Goal: Task Accomplishment & Management: Manage account settings

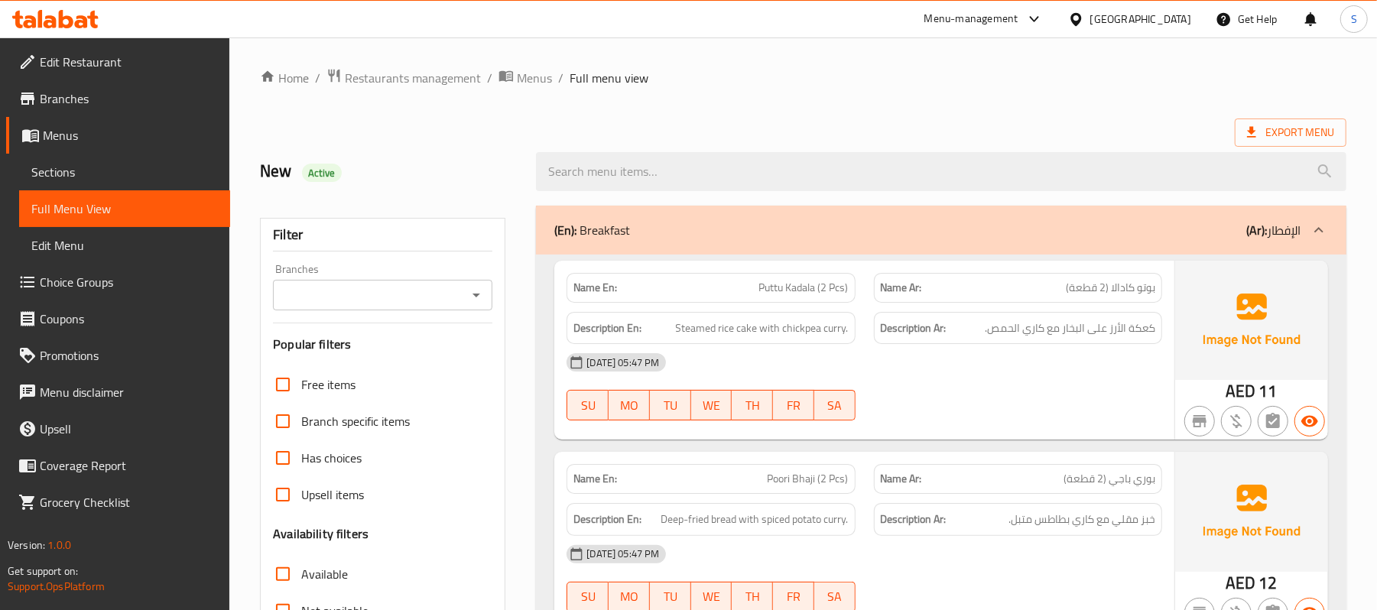
click at [377, 75] on span "Restaurants management" at bounding box center [413, 78] width 136 height 18
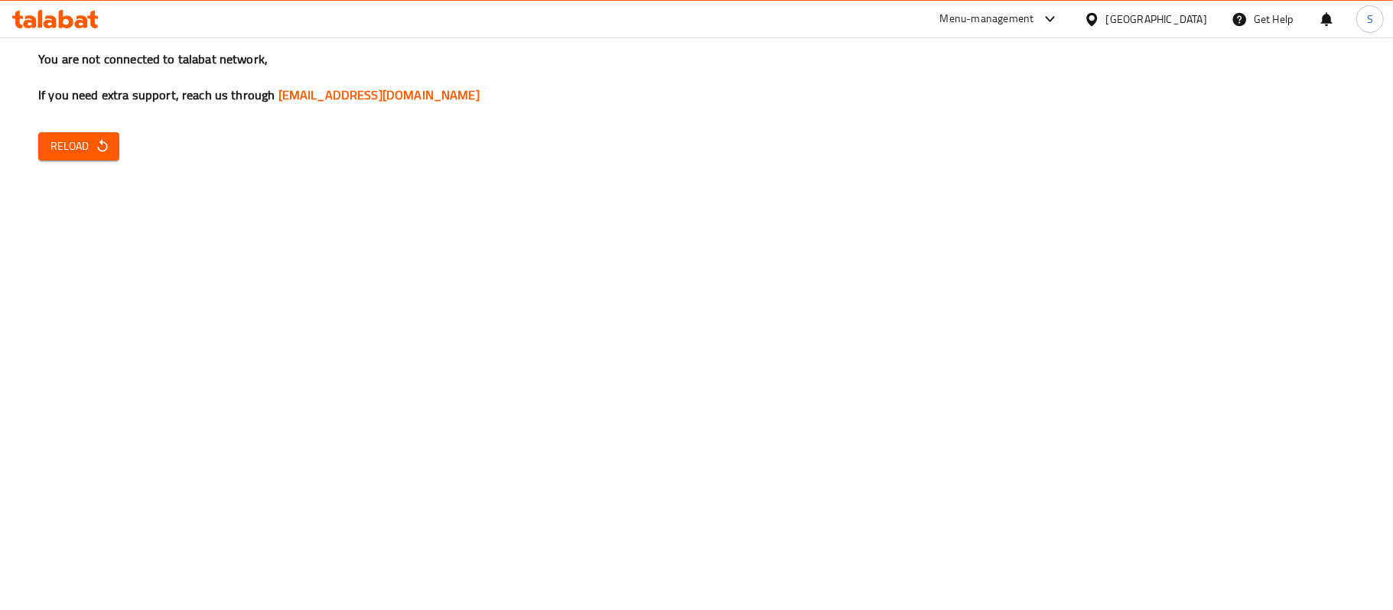
click at [1162, 20] on div "United Arab Emirates" at bounding box center [1156, 19] width 101 height 17
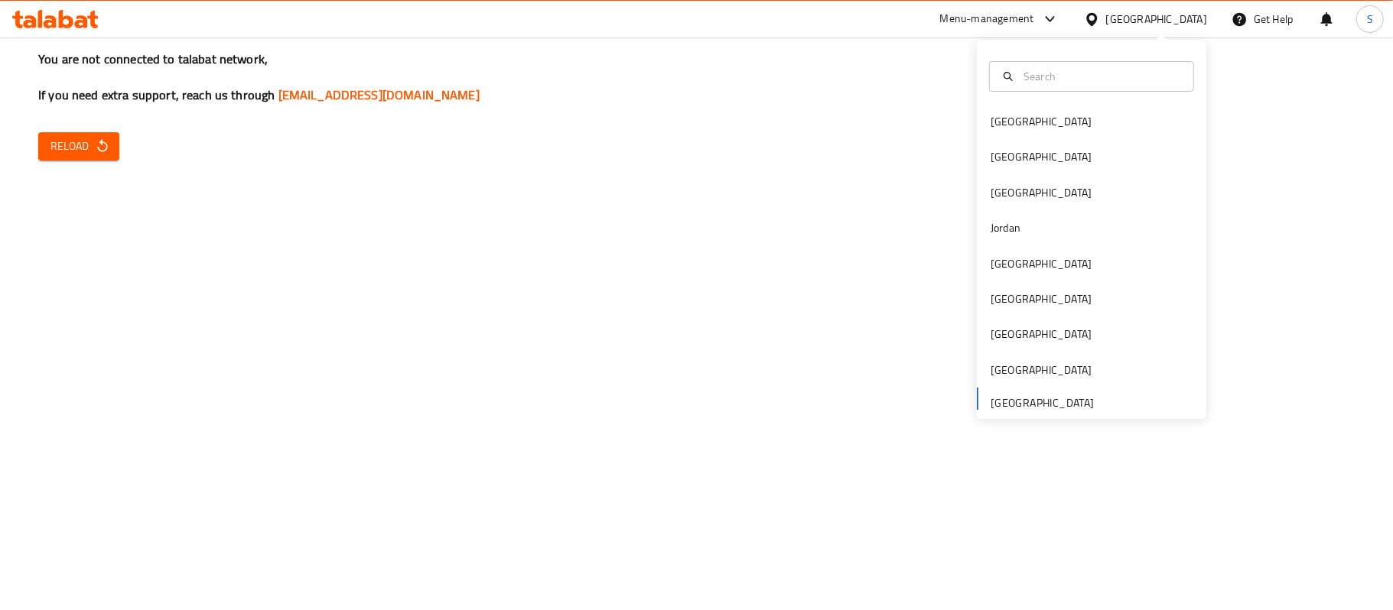
click at [75, 163] on div "You are not connected to talabat network, If you need extra support, reach us t…" at bounding box center [696, 305] width 1393 height 610
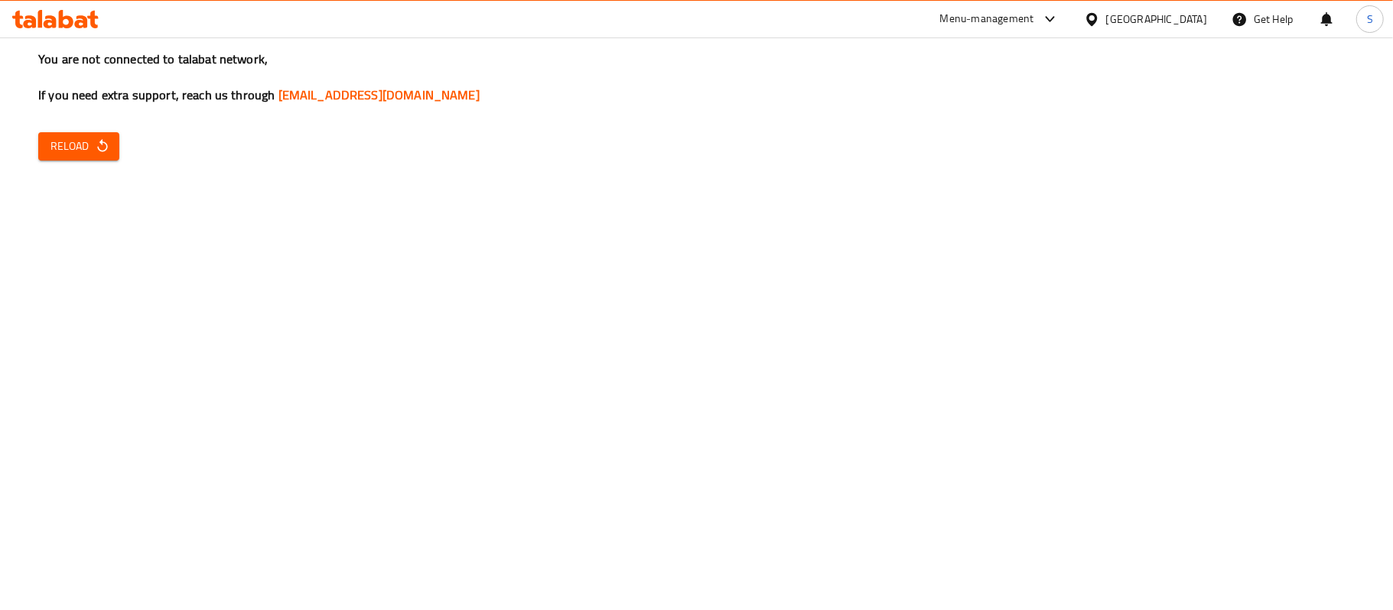
click at [108, 147] on icon "button" at bounding box center [102, 145] width 15 height 15
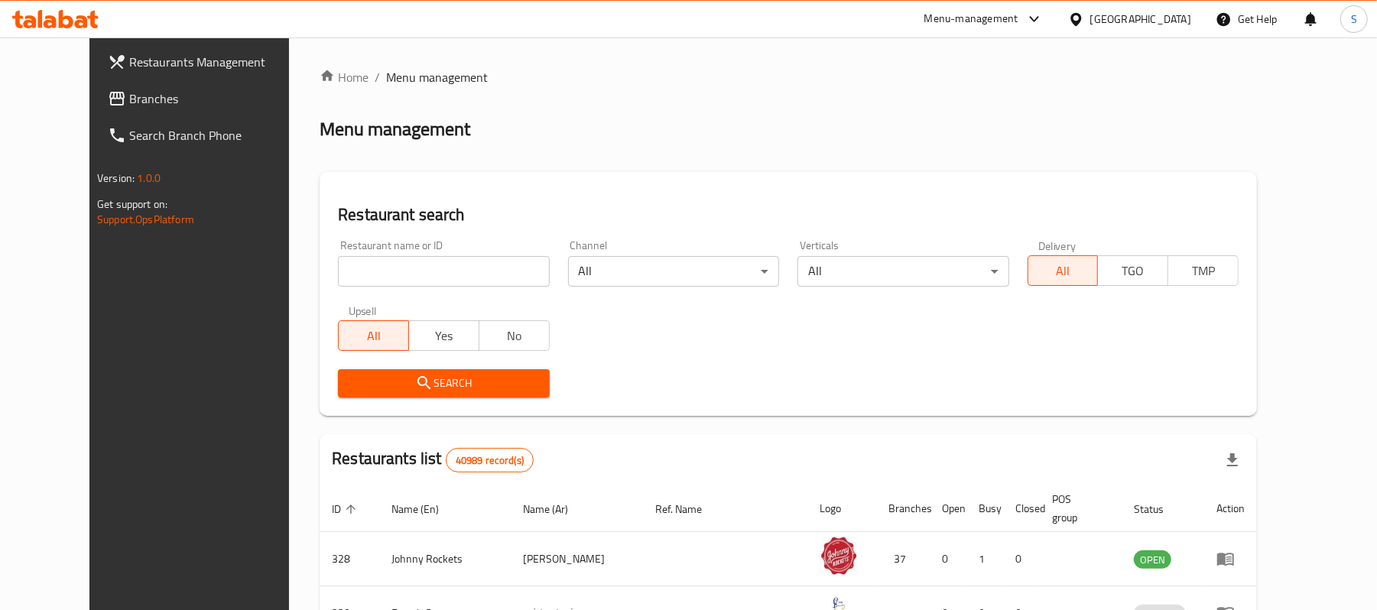
click at [154, 108] on link "Branches" at bounding box center [208, 98] width 224 height 37
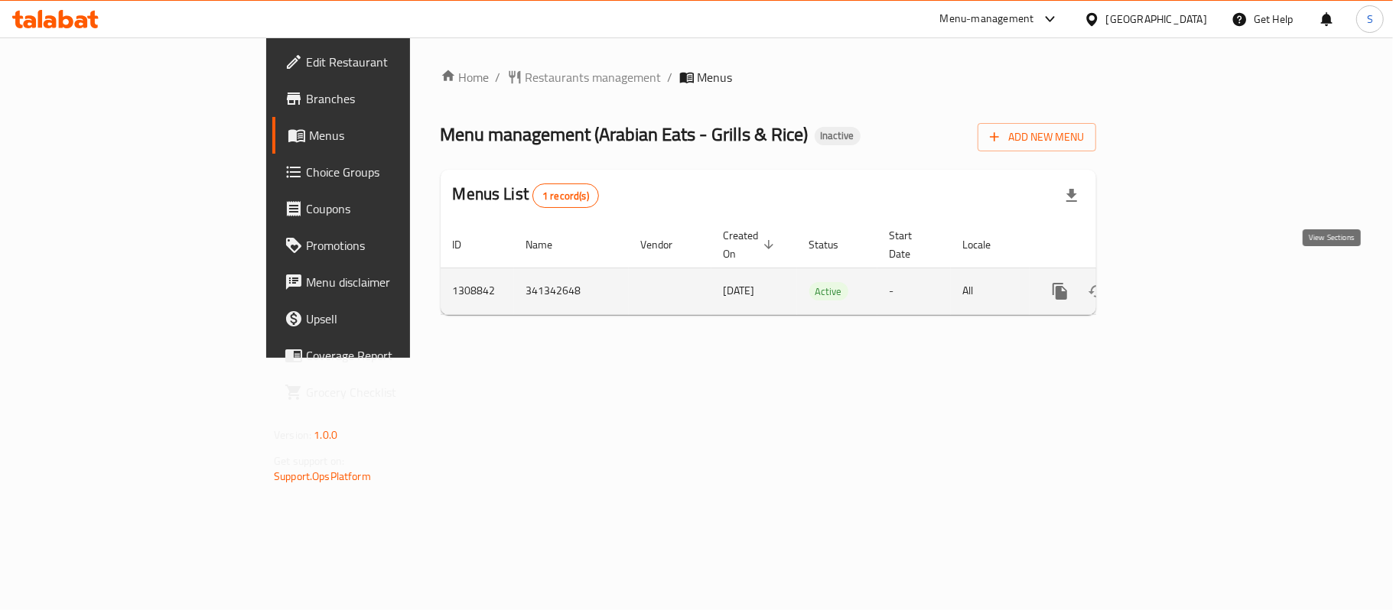
click at [1179, 282] on icon "enhanced table" at bounding box center [1170, 291] width 18 height 18
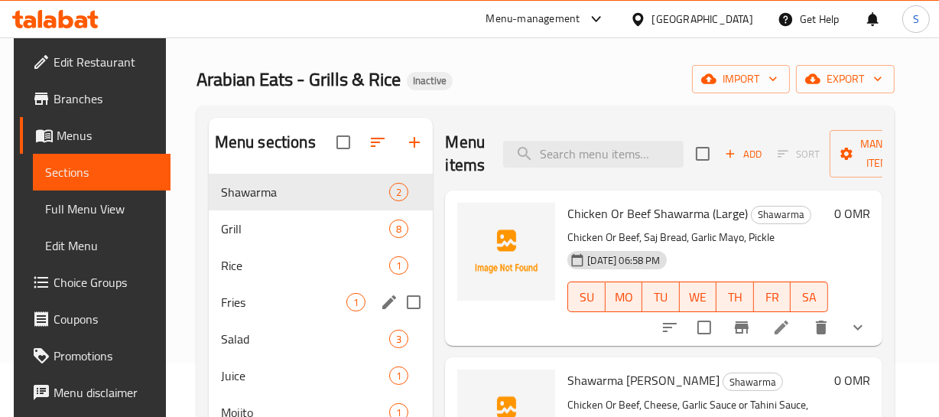
scroll to position [69, 0]
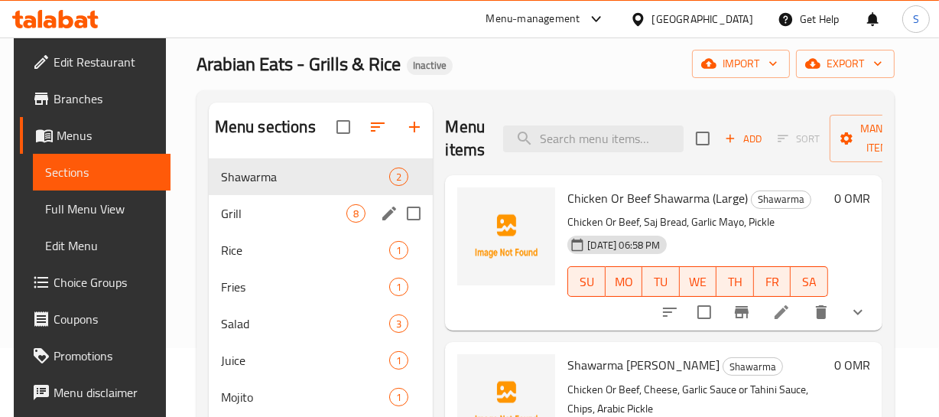
click at [285, 224] on div "Grill 8" at bounding box center [321, 213] width 225 height 37
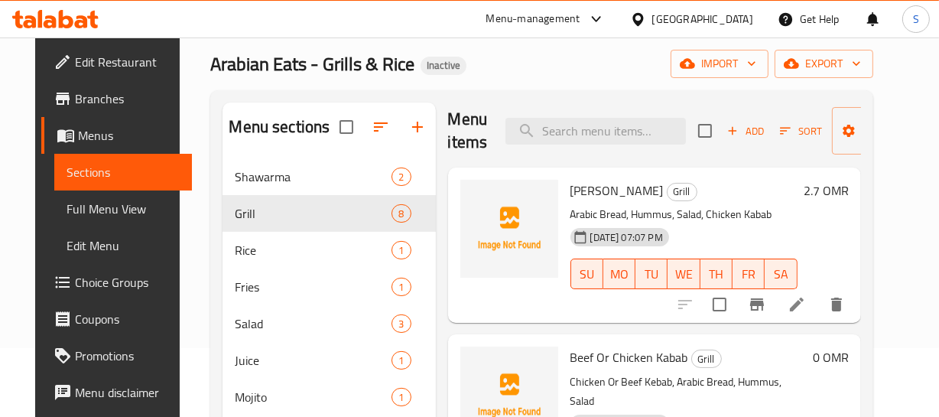
click at [83, 67] on span "Edit Restaurant" at bounding box center [127, 62] width 105 height 18
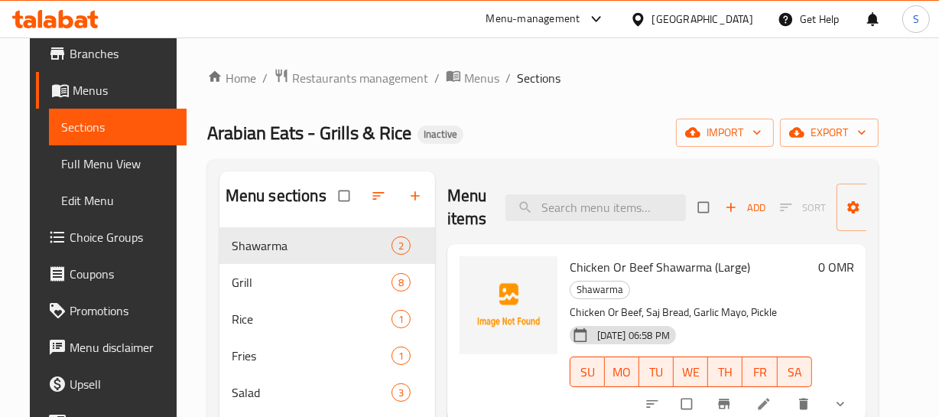
scroll to position [69, 0]
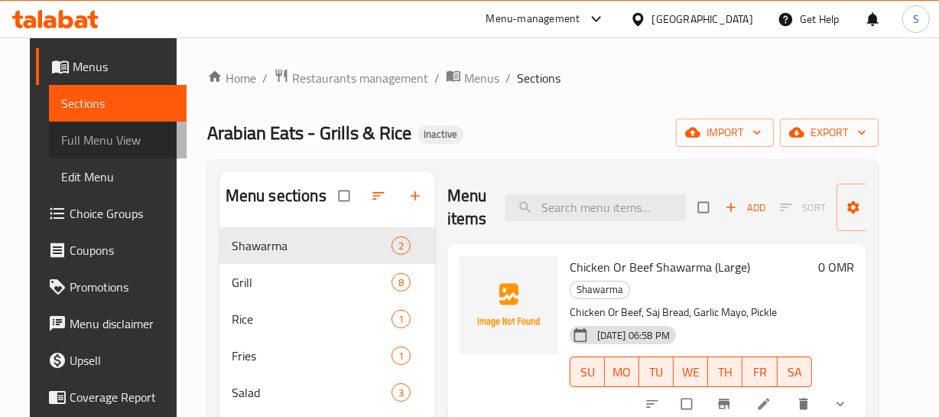
click at [92, 139] on span "Full Menu View" at bounding box center [117, 140] width 113 height 18
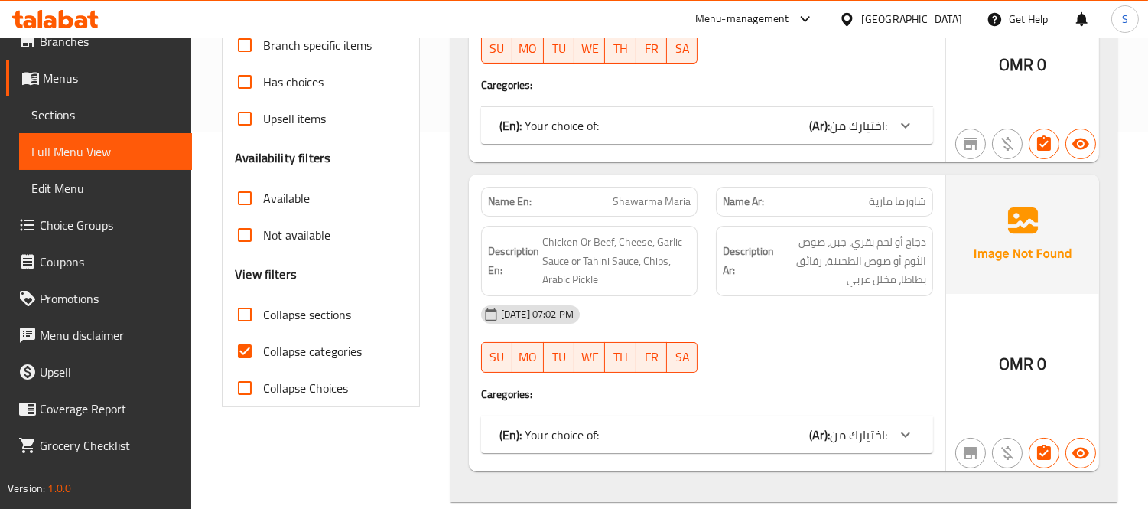
scroll to position [378, 0]
click at [277, 344] on span "Collapse categories" at bounding box center [312, 349] width 99 height 18
click at [263, 344] on input "Collapse categories" at bounding box center [244, 349] width 37 height 37
checkbox input "false"
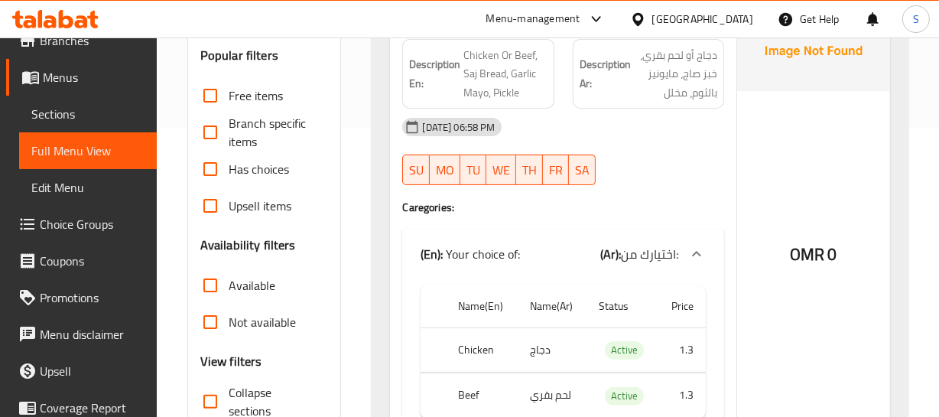
scroll to position [168, 0]
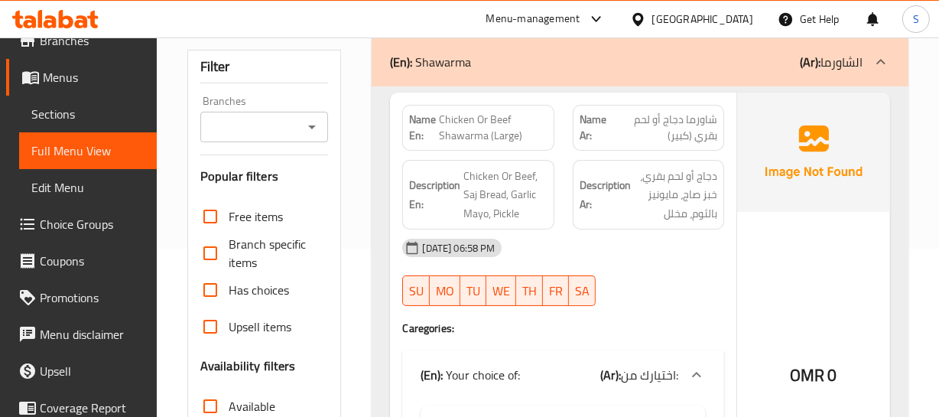
click at [710, 119] on span "شاورما دجاج أو لحم بقري (كبير)" at bounding box center [665, 128] width 106 height 32
click at [671, 139] on span "شاورما دجاج أو لحم بقري (كبير)" at bounding box center [665, 128] width 106 height 32
click at [669, 130] on span "شاورما دجاج أو لحم بقري (كبير)" at bounding box center [665, 128] width 106 height 32
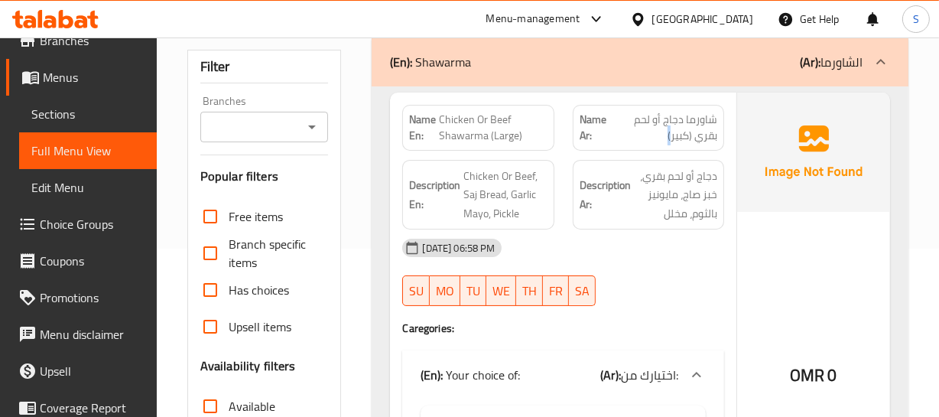
drag, startPoint x: 669, startPoint y: 130, endPoint x: 627, endPoint y: 127, distance: 42.2
click at [669, 131] on span "شاورما دجاج أو لحم بقري (كبير)" at bounding box center [665, 128] width 106 height 32
drag, startPoint x: 470, startPoint y: 119, endPoint x: 486, endPoint y: 136, distance: 23.3
click at [484, 136] on span "Chicken Or Beef Shawarma (Large)" at bounding box center [493, 128] width 108 height 32
click at [486, 136] on span "Chicken Or Beef Shawarma (Large)" at bounding box center [493, 128] width 108 height 32
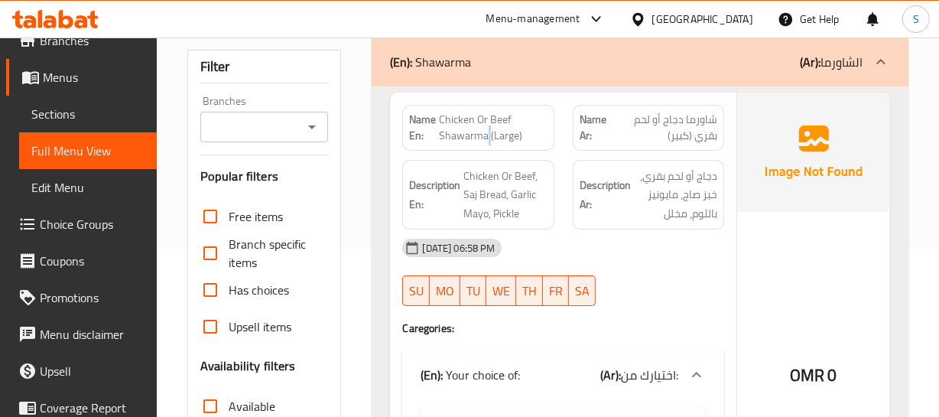
click at [486, 136] on span "Chicken Or Beef Shawarma (Large)" at bounding box center [493, 128] width 108 height 32
click at [540, 206] on span "Chicken Or Beef, Saj Bread, Garlic Mayo, Pickle" at bounding box center [504, 195] width 83 height 57
click at [682, 297] on div at bounding box center [649, 306] width 170 height 18
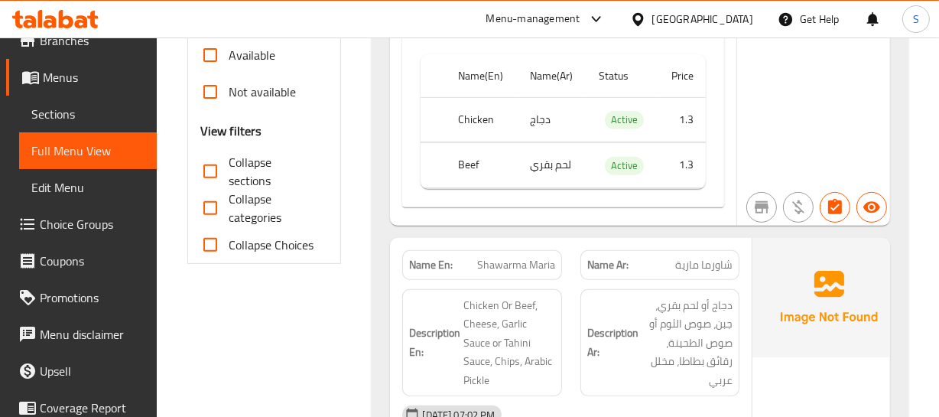
scroll to position [586, 0]
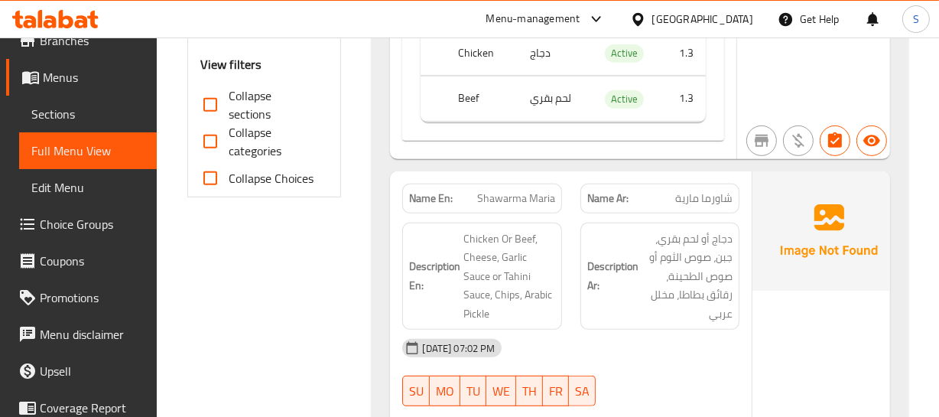
click at [607, 240] on h6 "Description Ar: دجاج أو لحم بقري، جبن، صوص الثوم أو صوص الطحينة، رقائق بطاطا، م…" at bounding box center [660, 276] width 146 height 94
click at [710, 192] on span "شاورما مارية" at bounding box center [703, 198] width 57 height 16
click at [516, 190] on span "Shawarma Maria" at bounding box center [516, 198] width 78 height 16
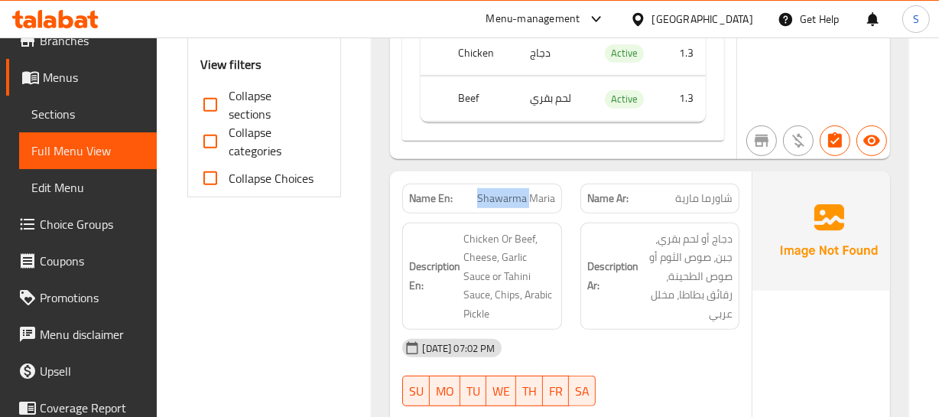
click at [516, 190] on span "Shawarma Maria" at bounding box center [516, 198] width 78 height 16
copy span "Shawarma Maria"
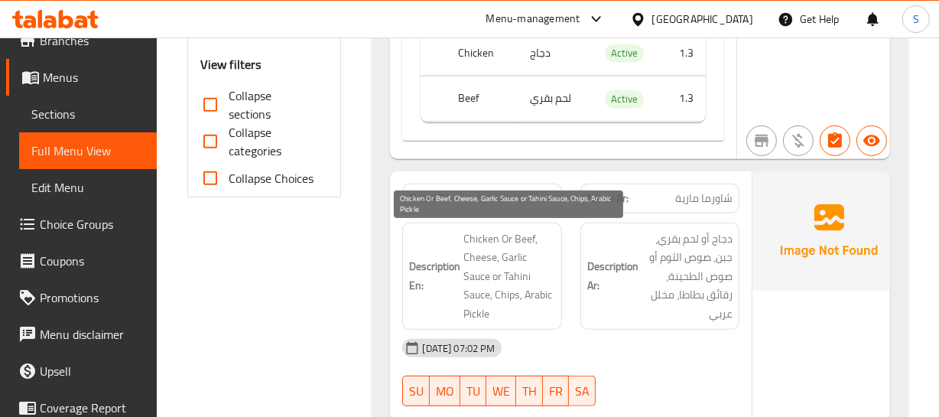
click at [474, 278] on span "Chicken Or Beef, Cheese, Garlic Sauce or Tahini Sauce, Chips, Arabic Pickle" at bounding box center [509, 276] width 92 height 94
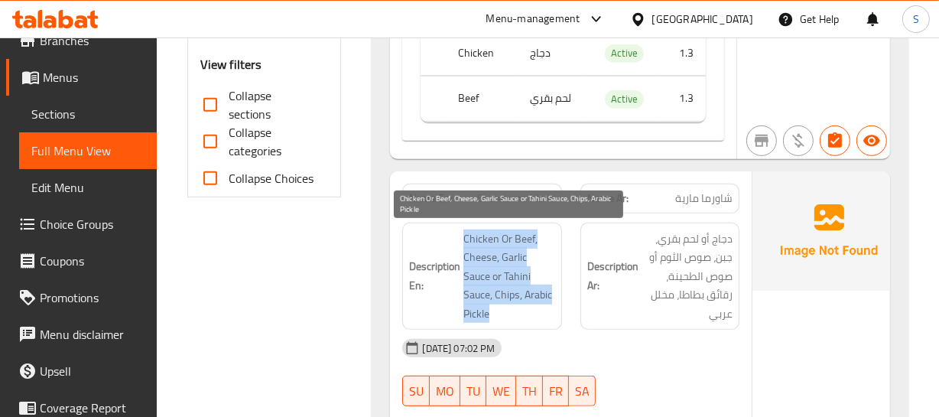
drag, startPoint x: 467, startPoint y: 229, endPoint x: 545, endPoint y: 310, distance: 112.5
click at [545, 310] on span "Chicken Or Beef, Cheese, Garlic Sauce or Tahini Sauce, Chips, Arabic Pickle" at bounding box center [509, 276] width 92 height 94
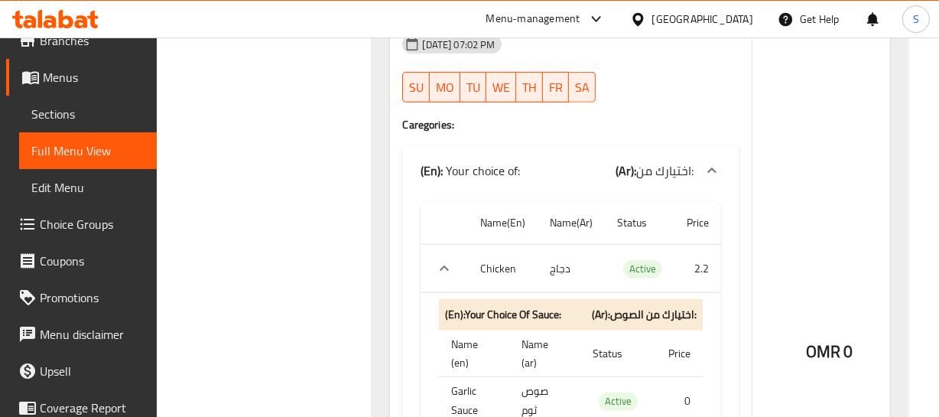
scroll to position [933, 0]
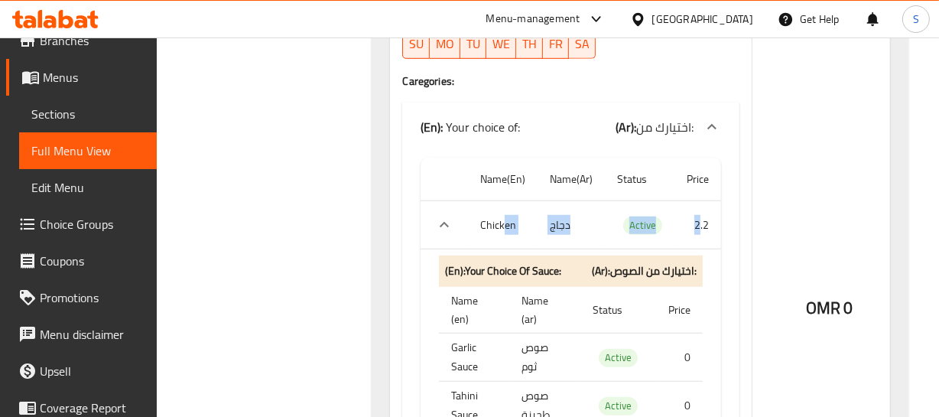
drag, startPoint x: 504, startPoint y: 223, endPoint x: 698, endPoint y: 222, distance: 194.3
click at [698, 222] on tr "Chicken دجاج Active 2.2" at bounding box center [571, 225] width 301 height 48
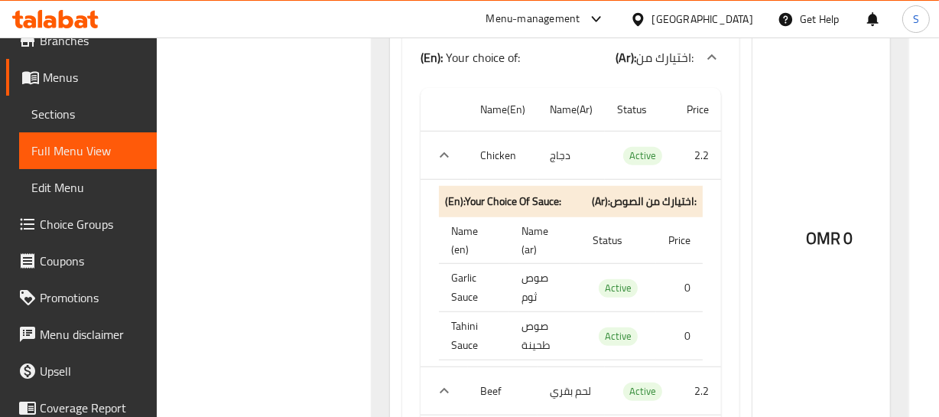
click at [476, 280] on th "Garlic Sauce" at bounding box center [474, 288] width 70 height 48
click at [538, 339] on td "صوص طحينة" at bounding box center [545, 336] width 72 height 48
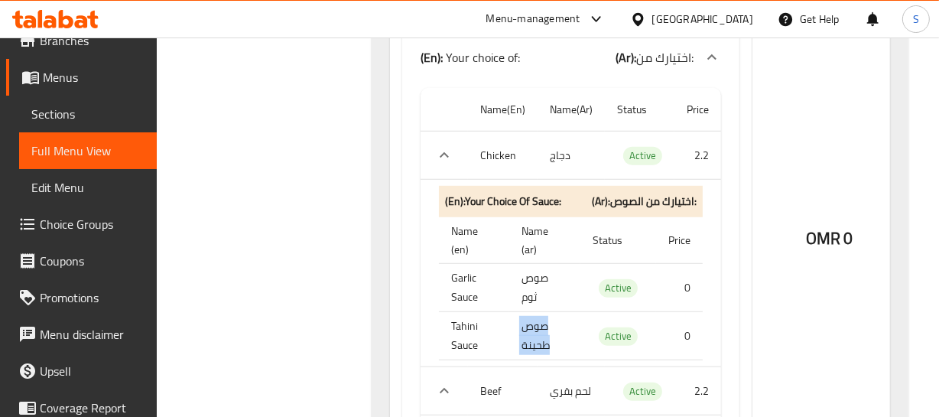
click at [538, 339] on td "صوص طحينة" at bounding box center [545, 336] width 72 height 48
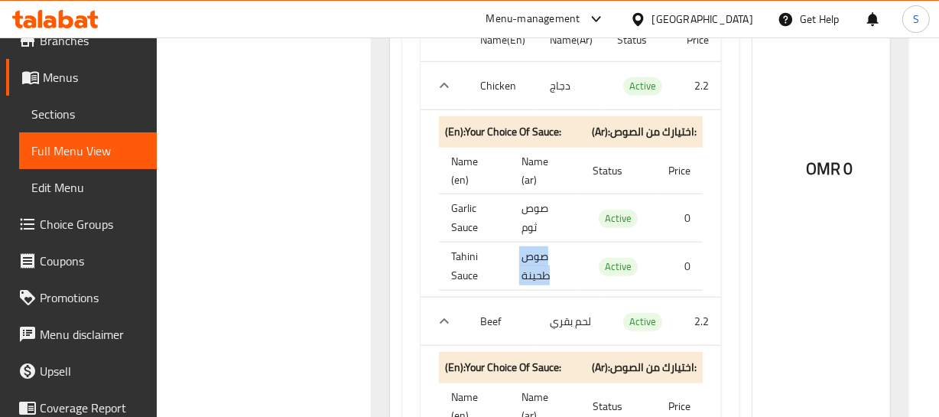
scroll to position [1211, 0]
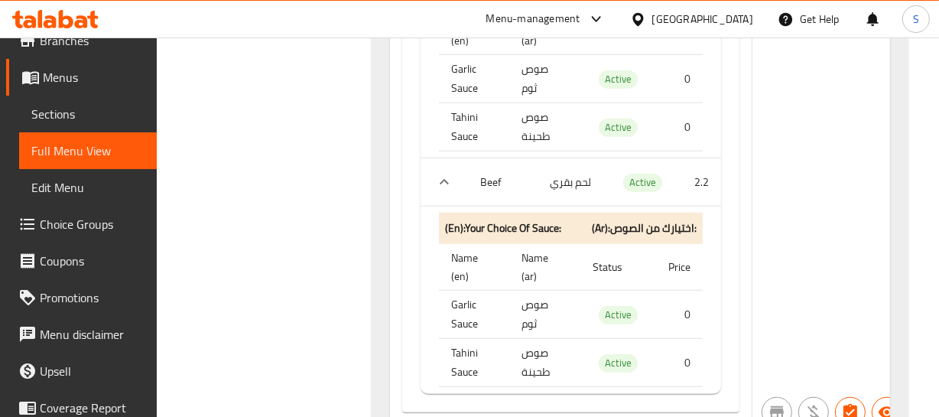
click at [567, 182] on td "لحم بقري" at bounding box center [571, 182] width 67 height 48
click at [551, 270] on th "Name (ar)" at bounding box center [545, 267] width 72 height 47
click at [533, 311] on td "صوص ثوم" at bounding box center [545, 315] width 72 height 48
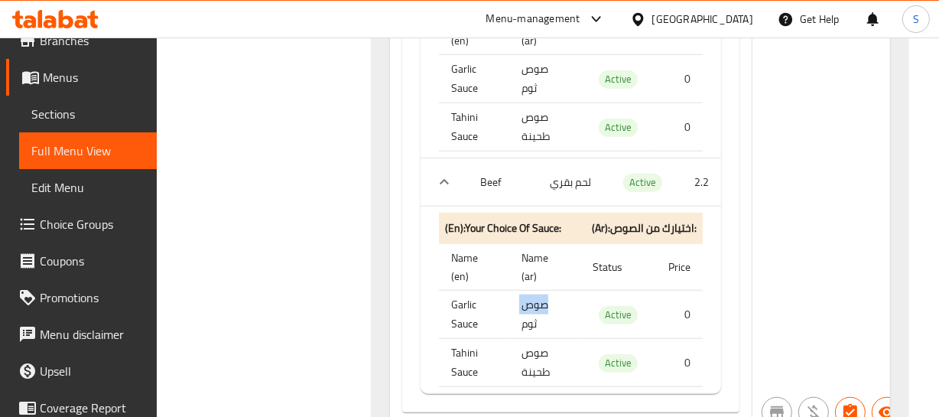
click at [533, 311] on td "صوص ثوم" at bounding box center [545, 315] width 72 height 48
click at [551, 363] on td "صوص طحينة" at bounding box center [545, 363] width 72 height 48
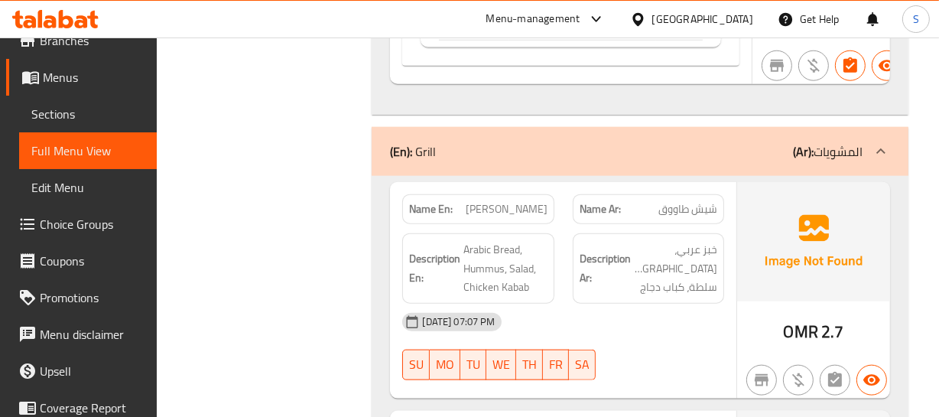
scroll to position [1559, 0]
click at [629, 284] on div "Description Ar: خبز عربي، حمص، سلطة، كباب دجاج" at bounding box center [649, 267] width 170 height 89
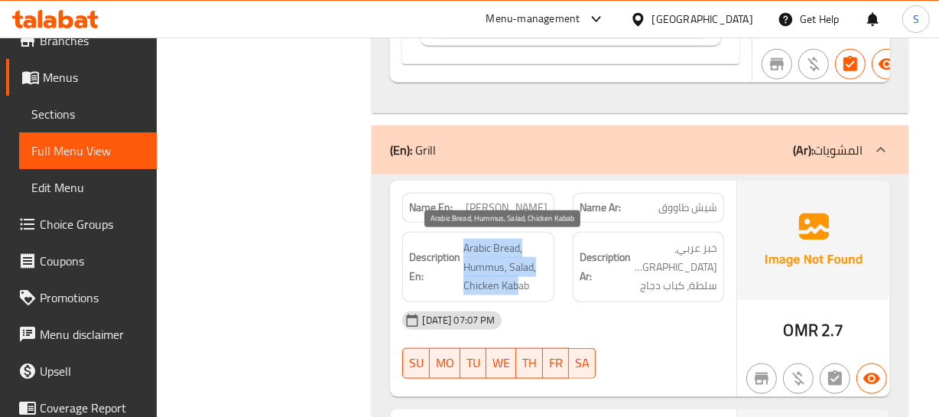
drag, startPoint x: 458, startPoint y: 237, endPoint x: 520, endPoint y: 283, distance: 77.1
click at [520, 283] on h6 "Description En: Arabic Bread, Hummus, Salad, Chicken Kabab" at bounding box center [478, 267] width 138 height 57
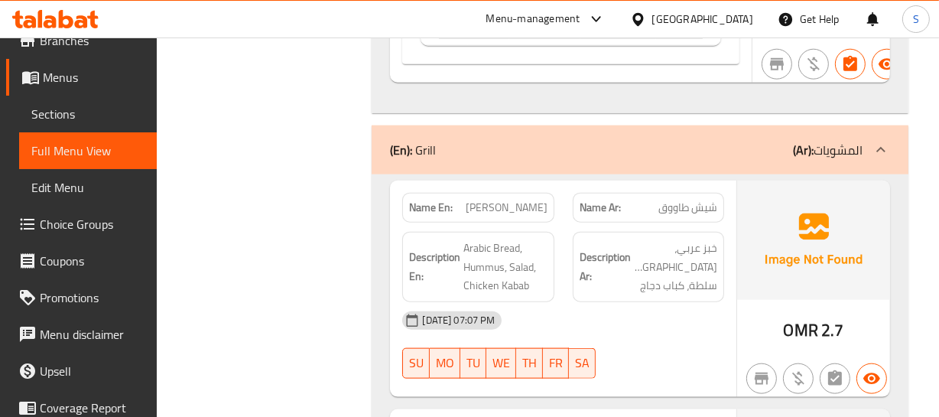
click at [514, 200] on span "Shish Tawook" at bounding box center [507, 208] width 82 height 16
copy span "Shish Tawook"
click at [498, 267] on span "Arabic Bread, Hummus, Salad, Chicken Kabab" at bounding box center [504, 267] width 83 height 57
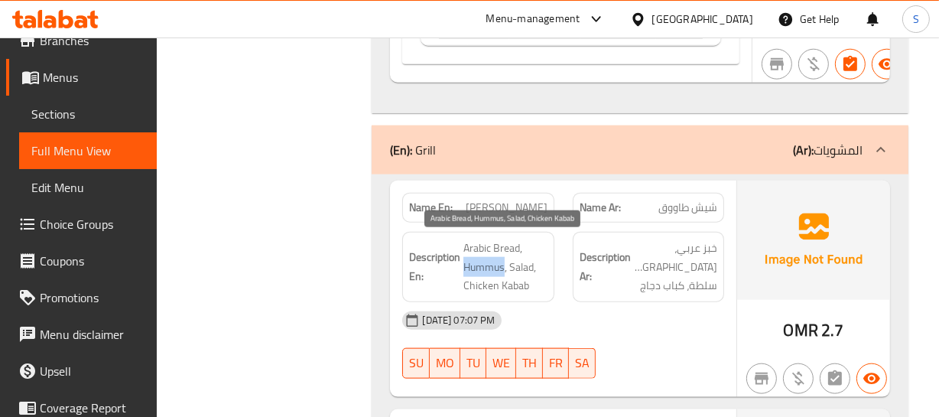
click at [498, 267] on span "Arabic Bread, Hummus, Salad, Chicken Kabab" at bounding box center [504, 267] width 83 height 57
copy span "Arabic Bread, Hummus, Salad, Chicken Kabab"
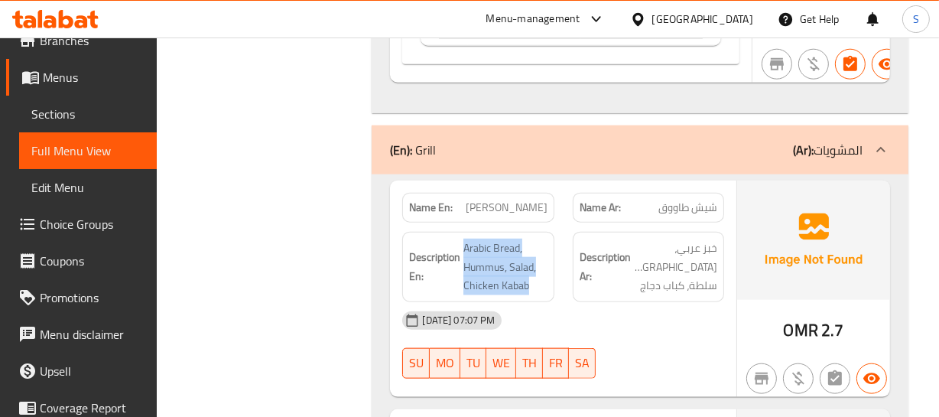
scroll to position [1629, 0]
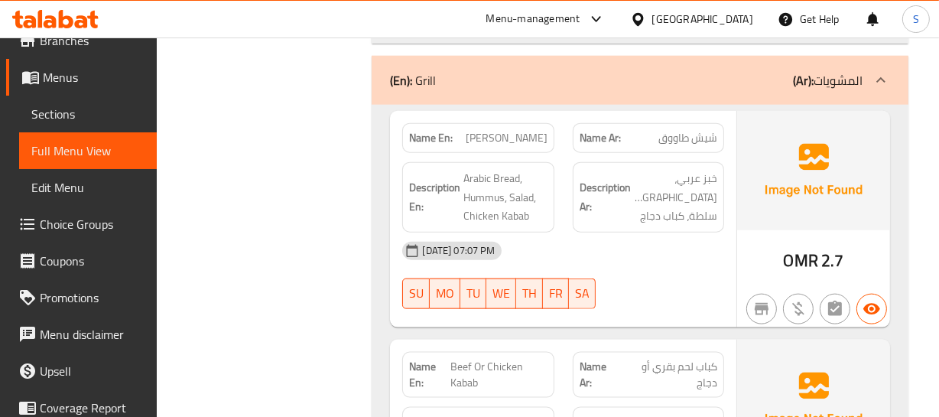
click at [485, 269] on div "SU MO TU WE TH FR SA" at bounding box center [478, 293] width 170 height 49
click at [502, 194] on span "Arabic Bread, Hummus, Salad, Chicken Kabab" at bounding box center [504, 197] width 83 height 57
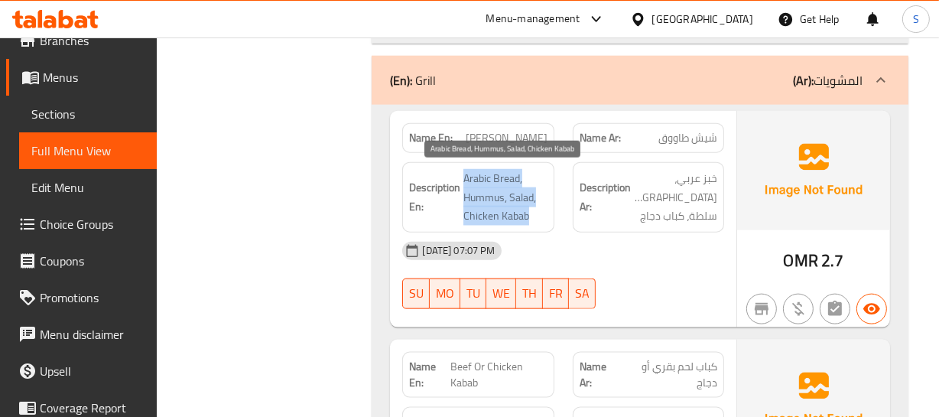
click at [502, 194] on span "Arabic Bread, Hummus, Salad, Chicken Kabab" at bounding box center [504, 197] width 83 height 57
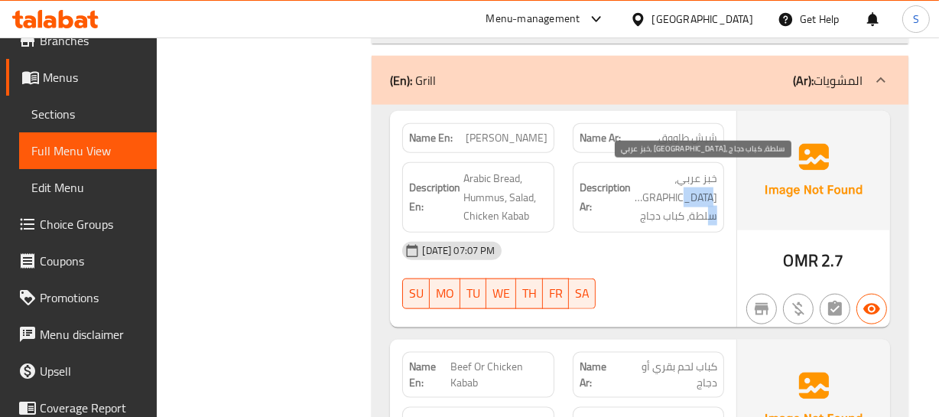
drag, startPoint x: 683, startPoint y: 194, endPoint x: 636, endPoint y: 199, distance: 47.6
click at [636, 199] on span "خبز عربي، حمص، سلطة، كباب دجاج" at bounding box center [675, 197] width 83 height 57
copy span "كباب دجاج"
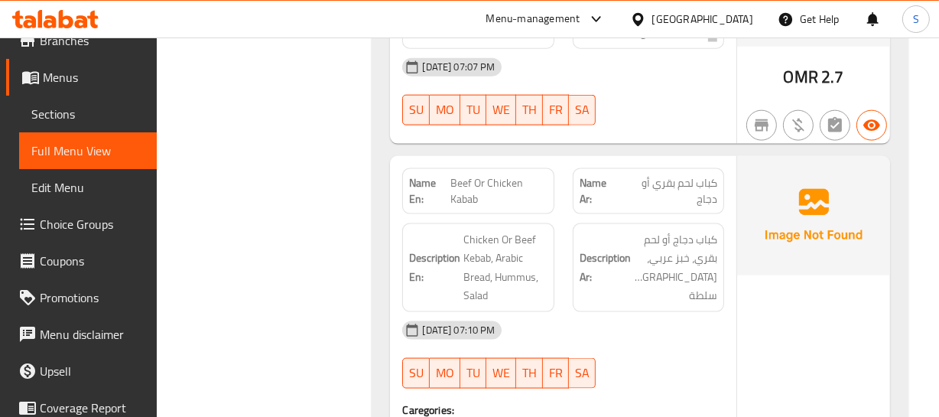
scroll to position [1837, 0]
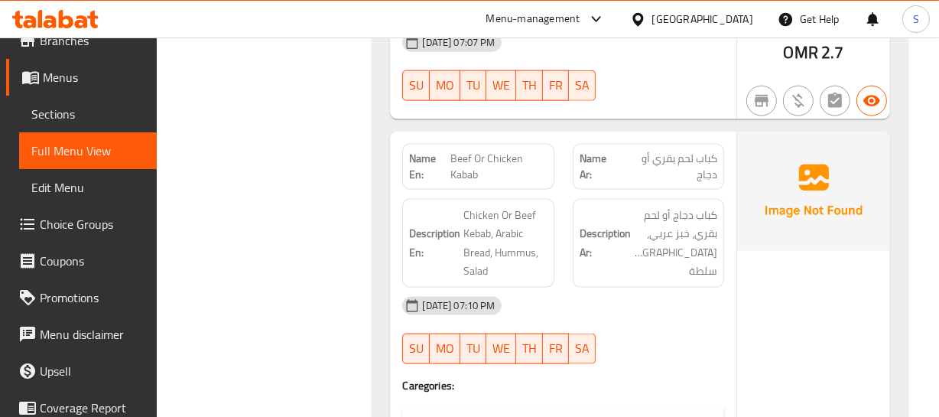
click at [800, 252] on div "OMR 0" at bounding box center [813, 383] width 153 height 502
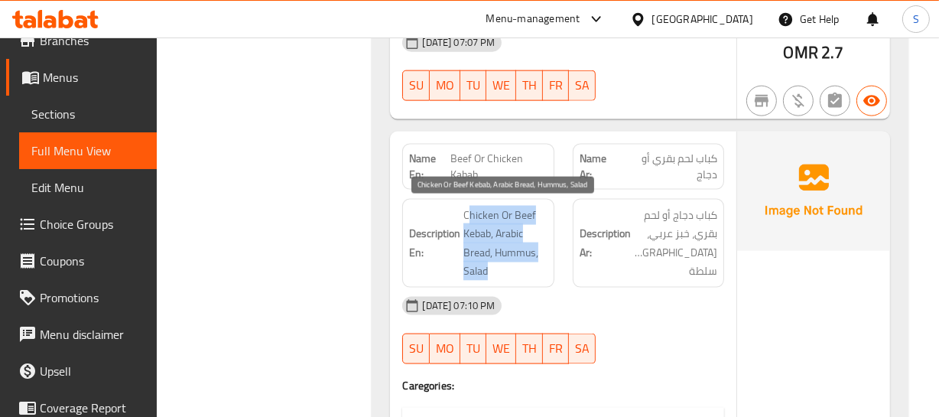
drag, startPoint x: 470, startPoint y: 214, endPoint x: 518, endPoint y: 263, distance: 68.1
click at [518, 263] on span "Chicken Or Beef Kebab, Arabic Bread, Hummus, Salad" at bounding box center [504, 243] width 83 height 75
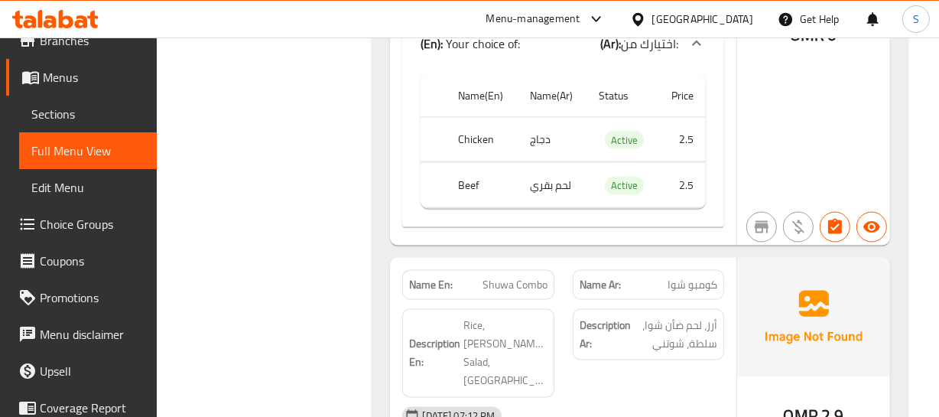
scroll to position [2255, 0]
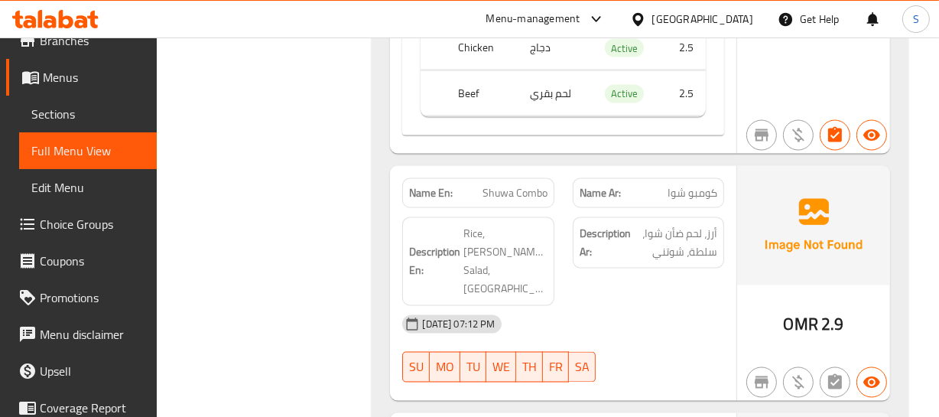
scroll to position [2324, 0]
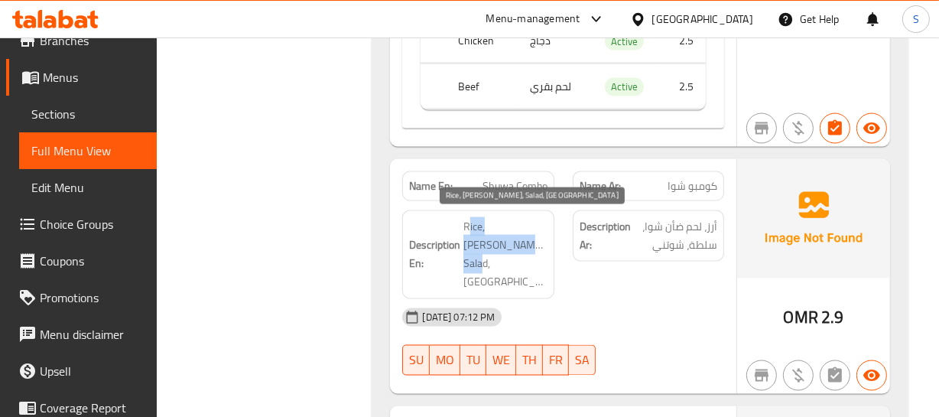
drag, startPoint x: 470, startPoint y: 214, endPoint x: 438, endPoint y: 271, distance: 65.7
click at [502, 255] on div "Description En: Rice, Mutton Shuwa, Salad, Chutney" at bounding box center [477, 254] width 151 height 89
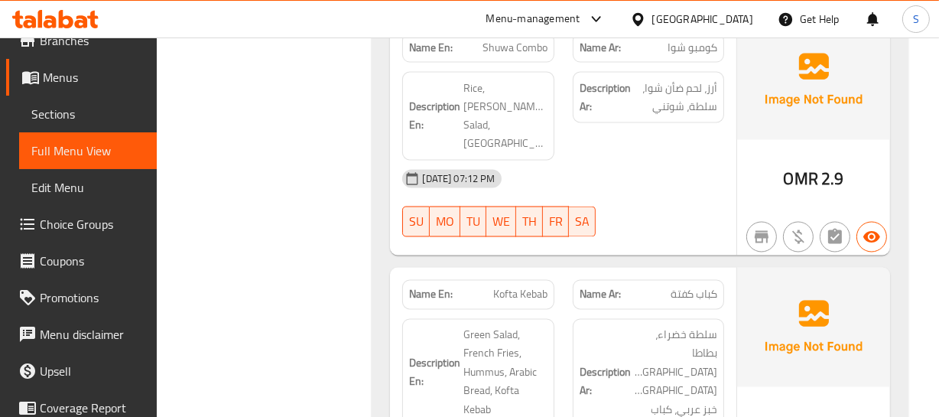
click at [587, 268] on div "Name En: Kofta Kebab Name Ar: كباب كفتة Description En: Green Salad, French Fri…" at bounding box center [563, 404] width 346 height 272
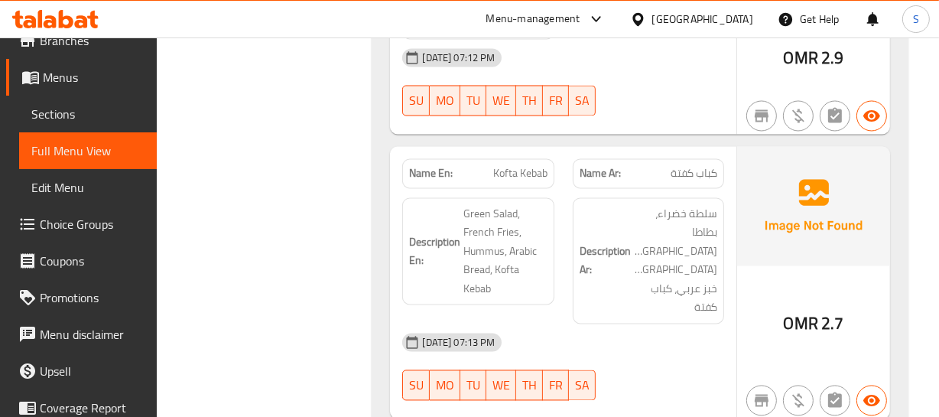
scroll to position [2602, 0]
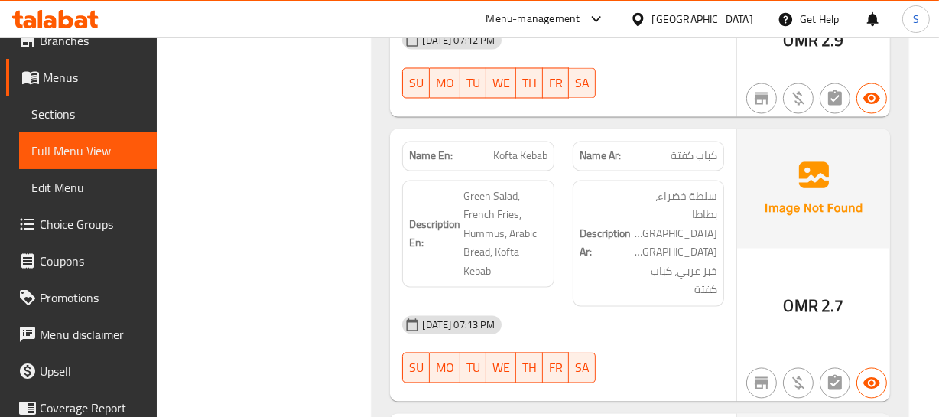
click at [702, 147] on div "Name Ar: كباب كفتة" at bounding box center [648, 156] width 151 height 30
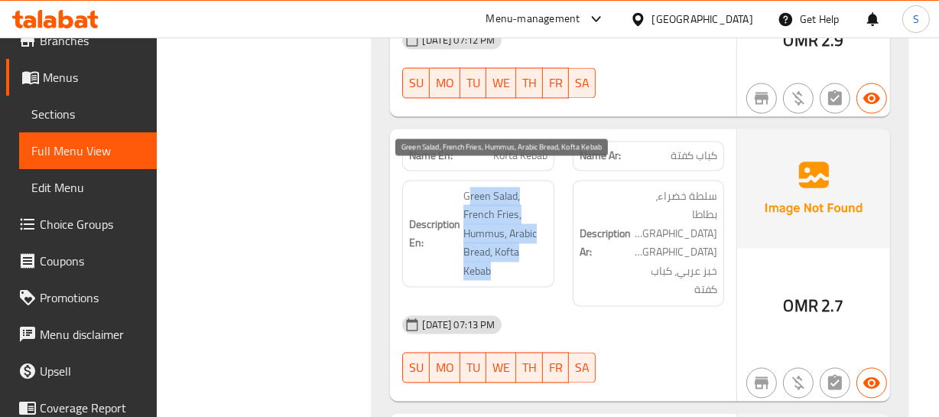
drag, startPoint x: 467, startPoint y: 164, endPoint x: 508, endPoint y: 254, distance: 98.5
click at [508, 254] on span "Green Salad, French Fries, Hummus, Arabic Bread, Kofta Kebab" at bounding box center [504, 234] width 83 height 94
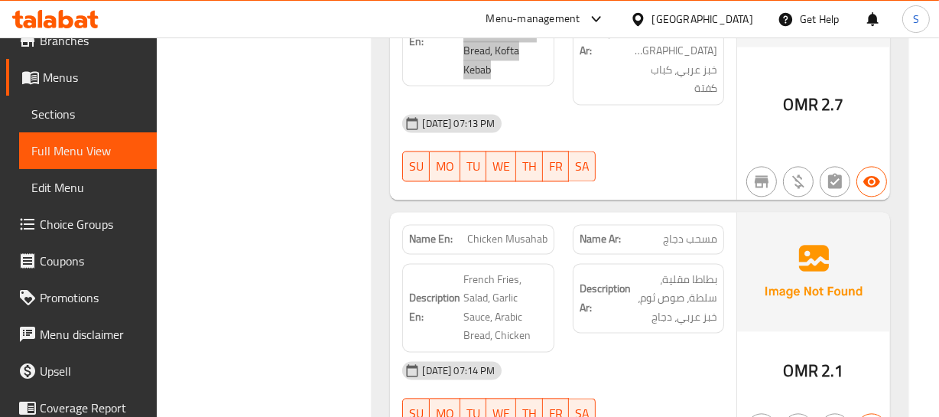
scroll to position [2811, 0]
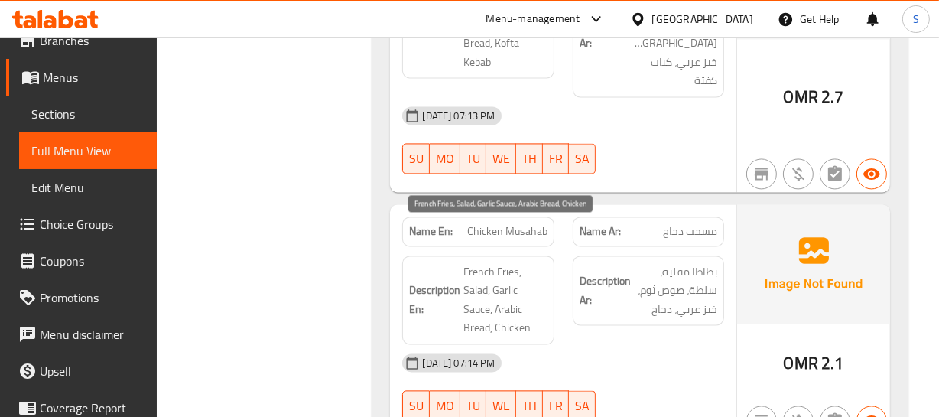
click at [512, 262] on span "French Fries, Salad, Garlic Sauce, Arabic Bread, Chicken" at bounding box center [504, 299] width 83 height 75
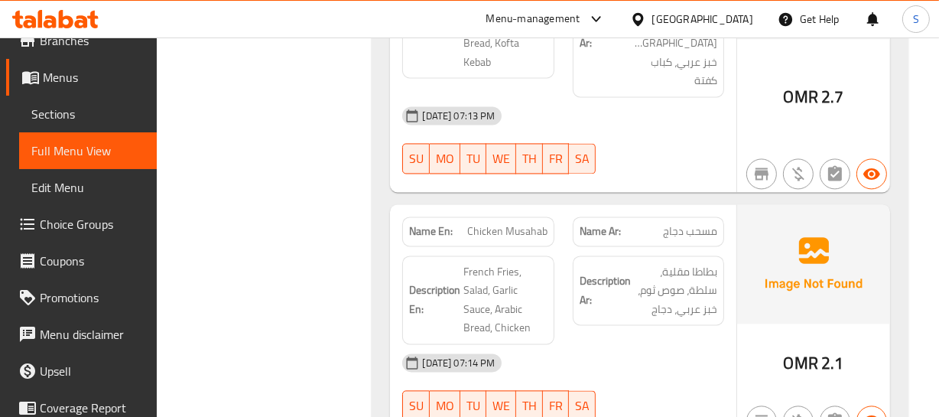
click at [496, 223] on span "Chicken Musahab" at bounding box center [507, 231] width 80 height 16
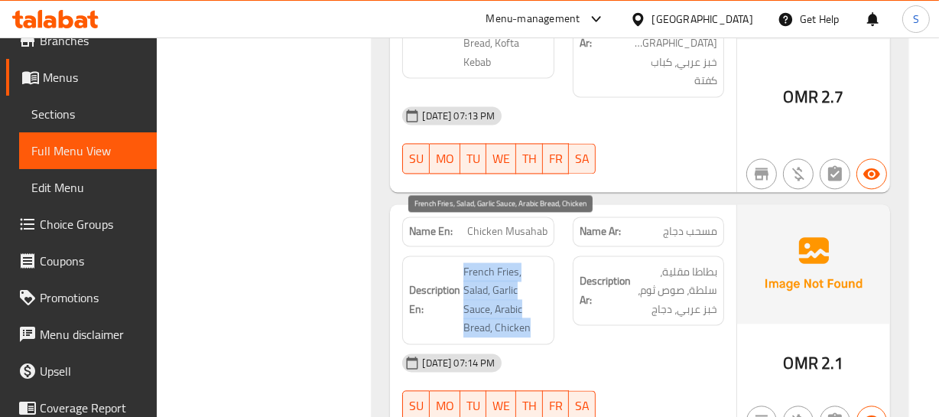
drag, startPoint x: 461, startPoint y: 226, endPoint x: 552, endPoint y: 284, distance: 107.6
click at [545, 288] on h6 "Description En: French Fries, Salad, Garlic Sauce, Arabic Bread, Chicken" at bounding box center [478, 299] width 138 height 75
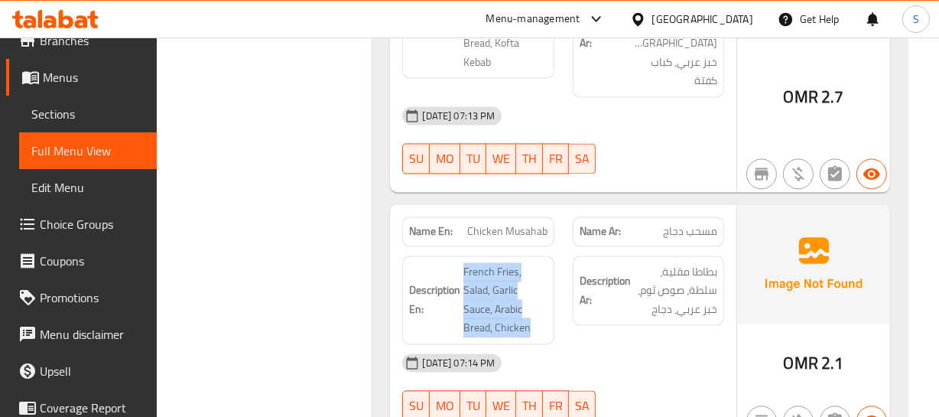
click at [552, 284] on div "Description En: French Fries, Salad, Garlic Sauce, Arabic Bread, Chicken" at bounding box center [477, 299] width 151 height 89
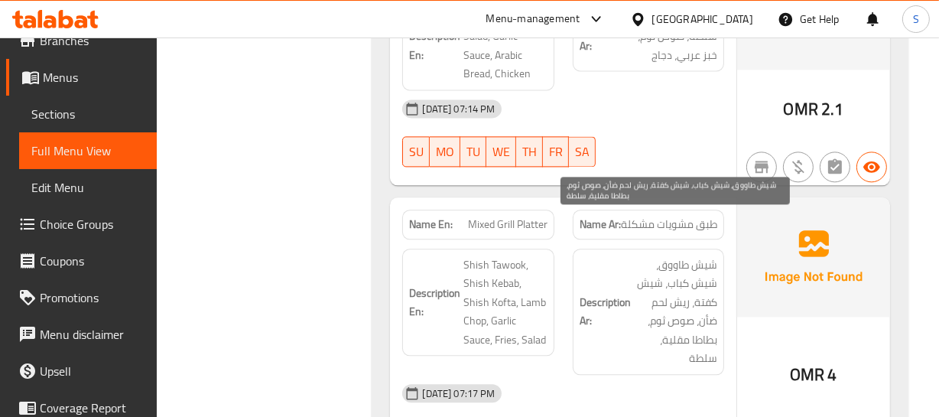
scroll to position [3089, 0]
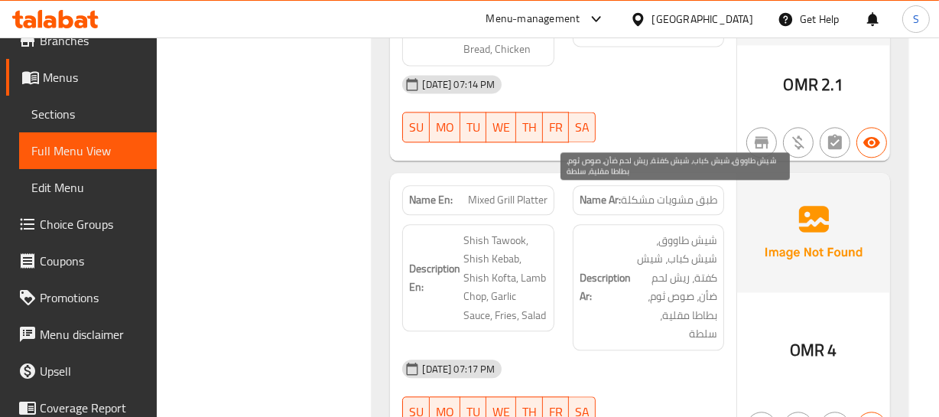
click at [630, 260] on h6 "Description Ar: شيش طاووق، شيش كباب، شيش كفتة، ريش لحم ضأن، صوص ثوم، بطاطا مقلي…" at bounding box center [649, 287] width 138 height 112
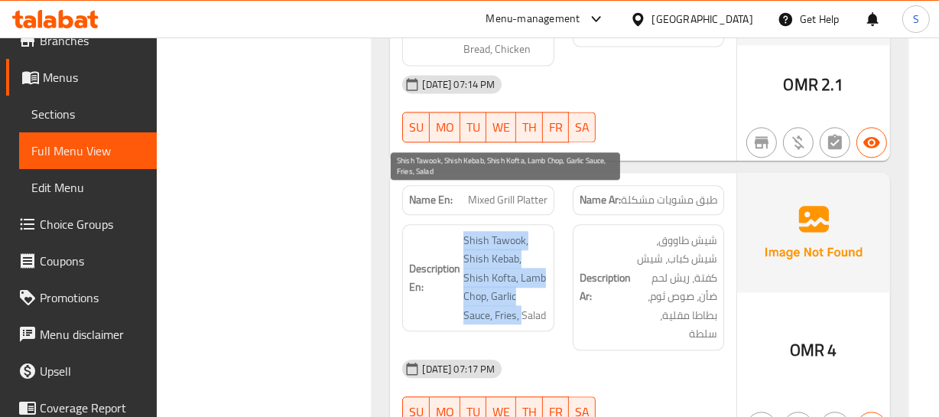
drag, startPoint x: 459, startPoint y: 197, endPoint x: 524, endPoint y: 271, distance: 99.2
click at [524, 271] on h6 "Description En: Shish Tawook, Shish Kebab, Shish Kofta, Lamb Chop, Garlic Sauce…" at bounding box center [478, 278] width 138 height 94
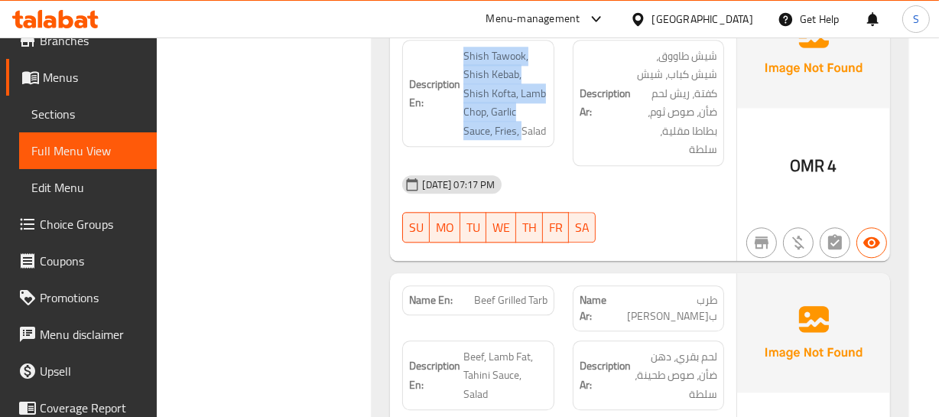
scroll to position [3297, 0]
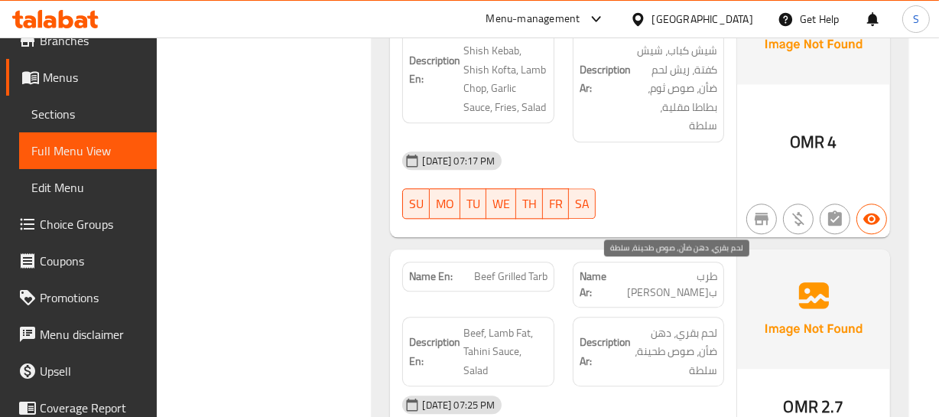
click at [652, 323] on span "لحم بقري، دهن ضأن، صوص طحينة، سلطة" at bounding box center [675, 351] width 83 height 57
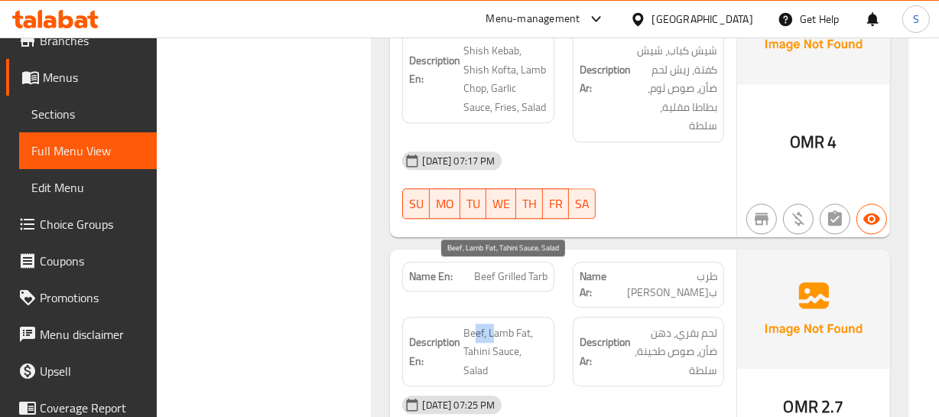
click at [481, 323] on span "Beef, Lamb Fat, Tahini Sauce, Salad" at bounding box center [504, 351] width 83 height 57
click at [472, 323] on span "Beef, Lamb Fat, Tahini Sauce, Salad" at bounding box center [504, 351] width 83 height 57
drag, startPoint x: 467, startPoint y: 275, endPoint x: 525, endPoint y: 266, distance: 58.1
click at [525, 323] on span "Beef, Lamb Fat, Tahini Sauce, Salad" at bounding box center [504, 351] width 83 height 57
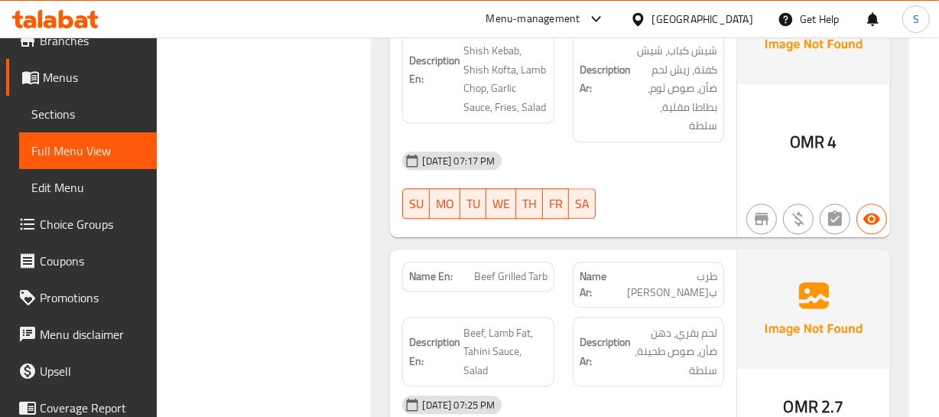
click at [499, 249] on div "Name En: Beef Grilled Tarb Name Ar: طرب بقري مشوي Description En: Beef, Lamb Fa…" at bounding box center [563, 365] width 346 height 232
click at [723, 262] on div "Name Ar: طرب بقري مشوي" at bounding box center [648, 285] width 151 height 46
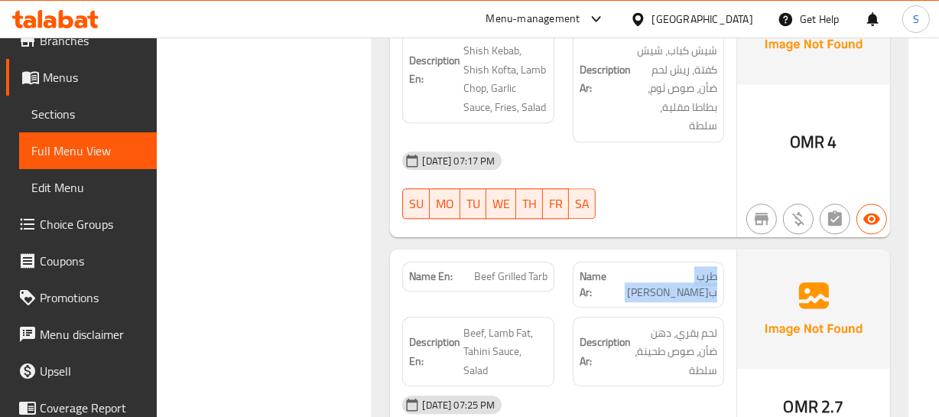
click at [723, 262] on div "Name Ar: طرب بقري مشوي" at bounding box center [648, 285] width 151 height 46
click at [473, 323] on span "Beef, Lamb Fat, Tahini Sauce, Salad" at bounding box center [504, 351] width 83 height 57
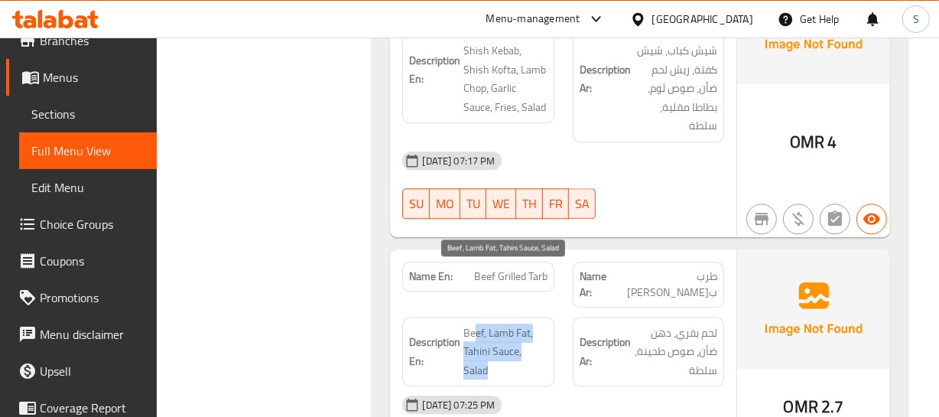
drag, startPoint x: 477, startPoint y: 269, endPoint x: 501, endPoint y: 317, distance: 53.7
click at [501, 323] on span "Beef, Lamb Fat, Tahini Sauce, Salad" at bounding box center [504, 351] width 83 height 57
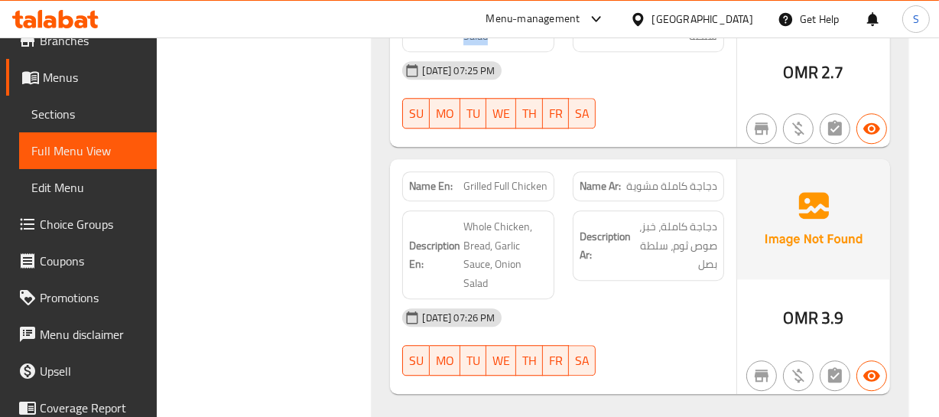
scroll to position [3645, 0]
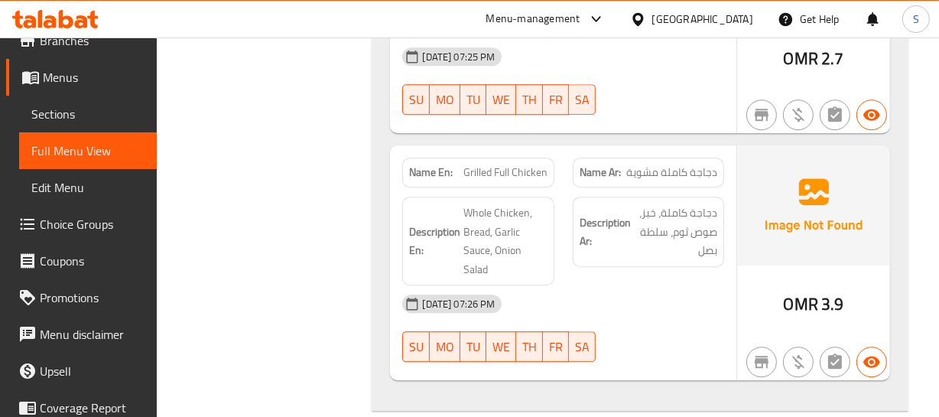
click at [762, 242] on div "OMR 3.9" at bounding box center [813, 262] width 153 height 235
click at [528, 164] on span "Grilled Full Chicken" at bounding box center [505, 172] width 84 height 16
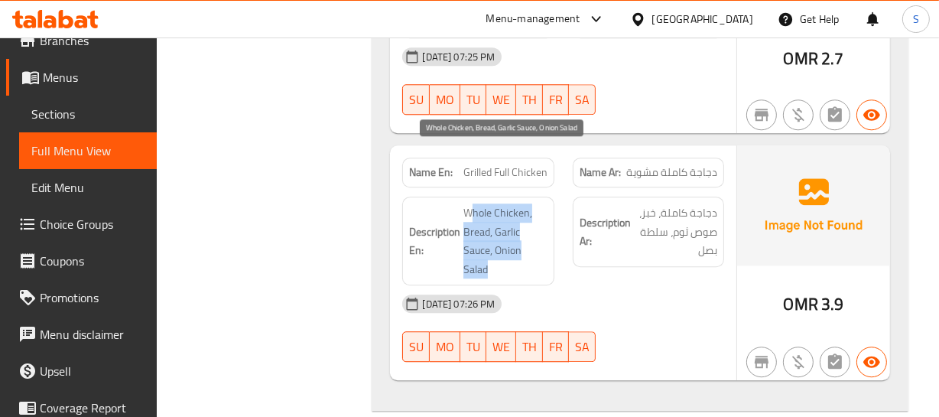
drag, startPoint x: 469, startPoint y: 156, endPoint x: 499, endPoint y: 213, distance: 64.6
click at [497, 214] on span "Whole Chicken, Bread, Garlic Sauce, Onion Salad" at bounding box center [504, 240] width 83 height 75
drag, startPoint x: 499, startPoint y: 213, endPoint x: 502, endPoint y: 206, distance: 8.6
click at [499, 213] on span "Whole Chicken, Bread, Garlic Sauce, Onion Salad" at bounding box center [504, 240] width 83 height 75
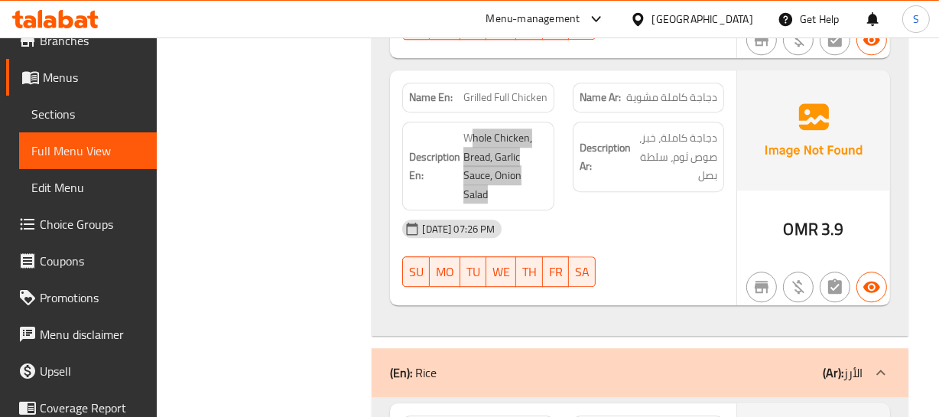
scroll to position [3854, 0]
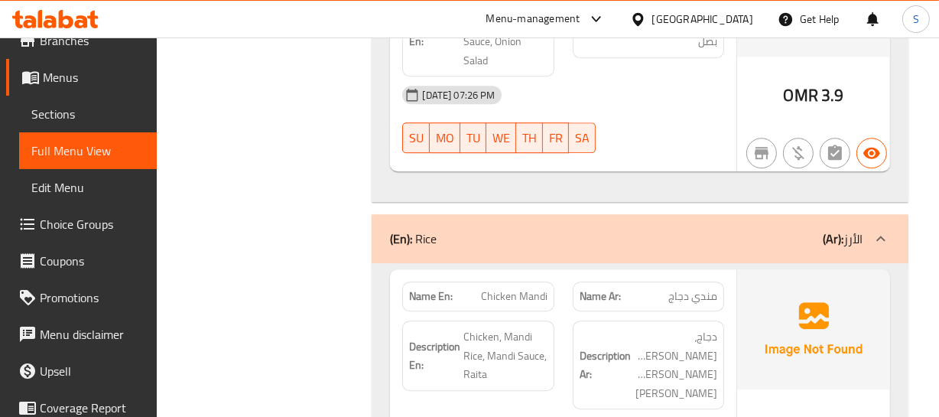
click at [564, 311] on div "Description Ar: دجاج، أرز مندي، صوص مندي، رايتا" at bounding box center [649, 364] width 170 height 107
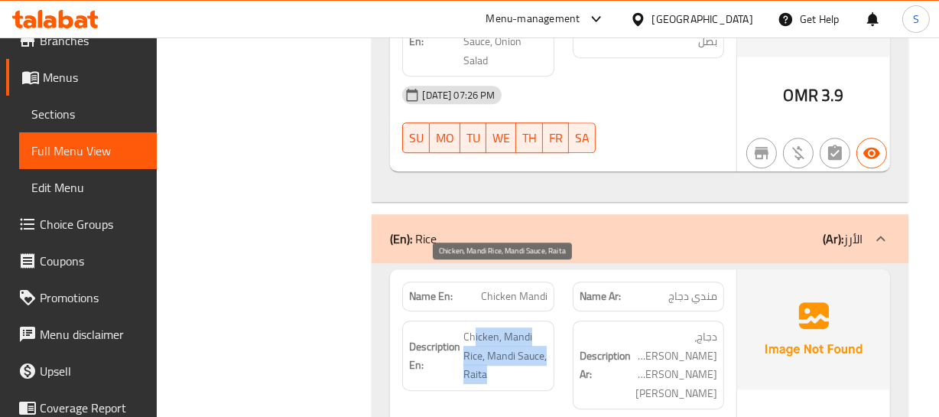
drag, startPoint x: 474, startPoint y: 271, endPoint x: 522, endPoint y: 314, distance: 64.5
click at [522, 327] on span "Chicken, Mandi Rice, Mandi Sauce, Raita" at bounding box center [504, 355] width 83 height 57
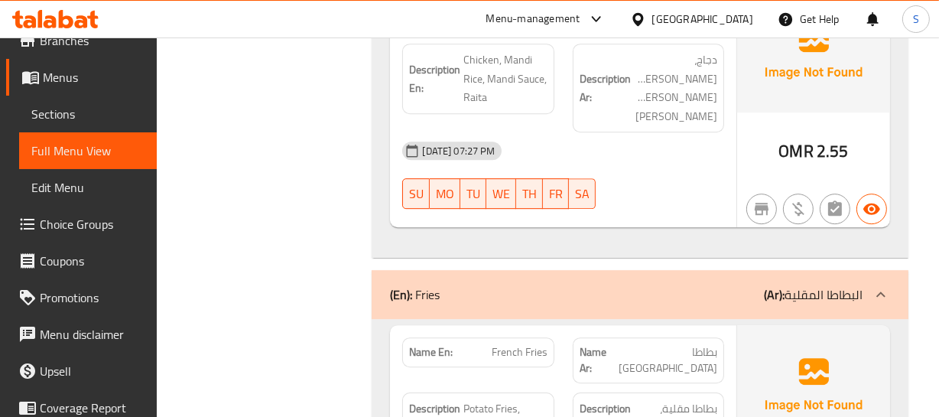
scroll to position [4131, 0]
click at [689, 398] on span "بطاطا مقلية، صوص طماطم" at bounding box center [675, 416] width 83 height 37
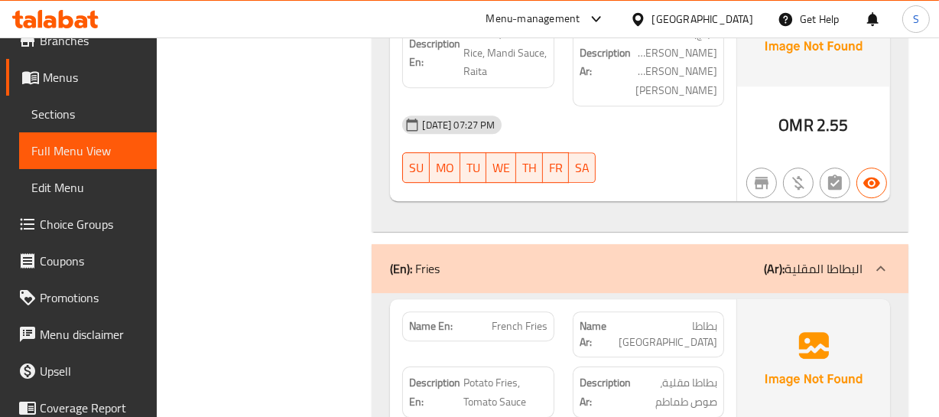
scroll to position [4201, 0]
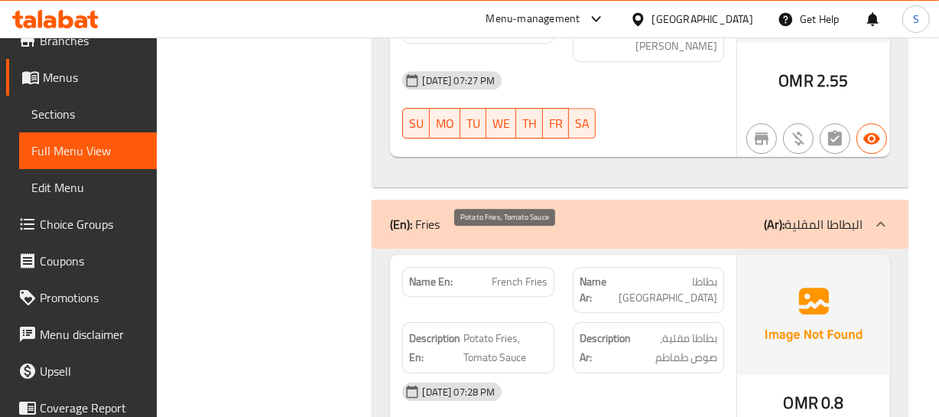
click at [472, 329] on span "Potato Fries, Tomato Sauce" at bounding box center [504, 347] width 83 height 37
click at [460, 322] on div "Description En: Potato Fries, Tomato Sauce" at bounding box center [477, 347] width 151 height 51
click at [496, 329] on span "Potato Fries, Tomato Sauce" at bounding box center [504, 347] width 83 height 37
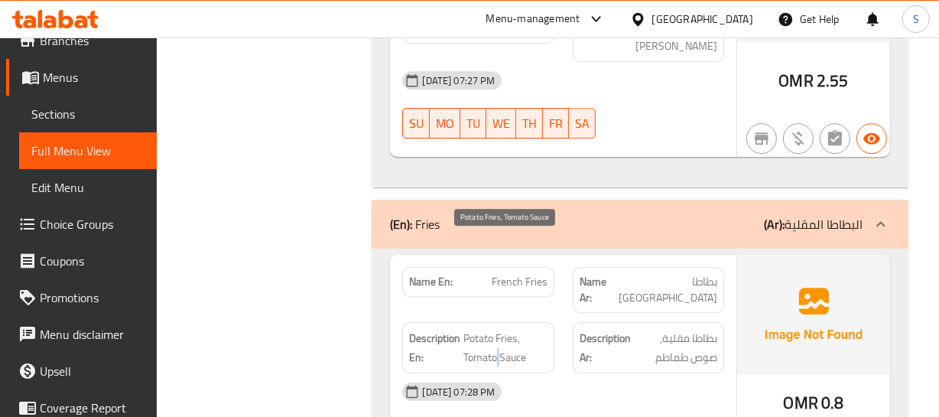
click at [496, 329] on span "Potato Fries, Tomato Sauce" at bounding box center [504, 347] width 83 height 37
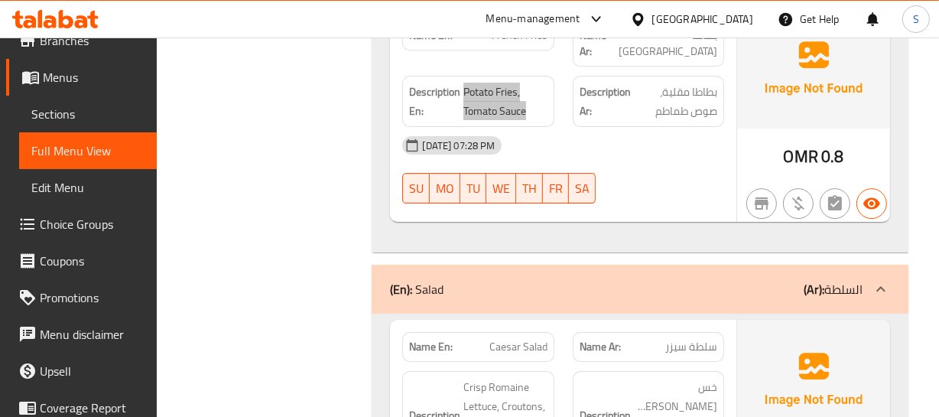
scroll to position [4479, 0]
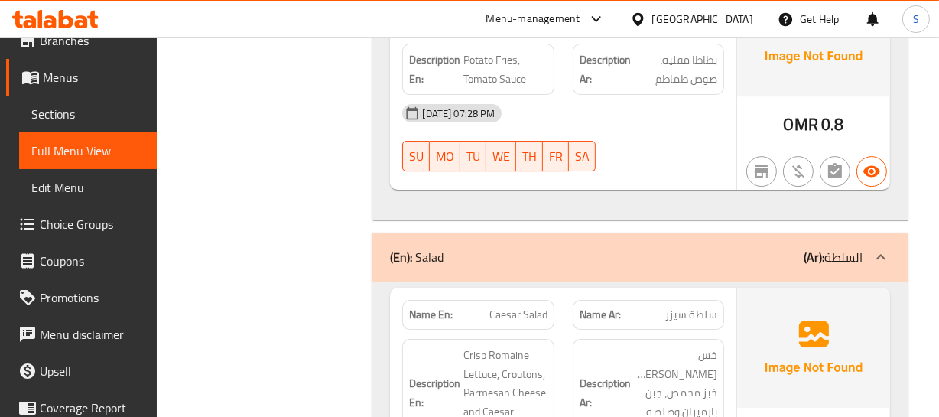
click at [606, 346] on h6 "Description Ar: خس روماني كريسب، خبز محمص، جبن بارميزان وصلصة سيزر" at bounding box center [649, 393] width 138 height 94
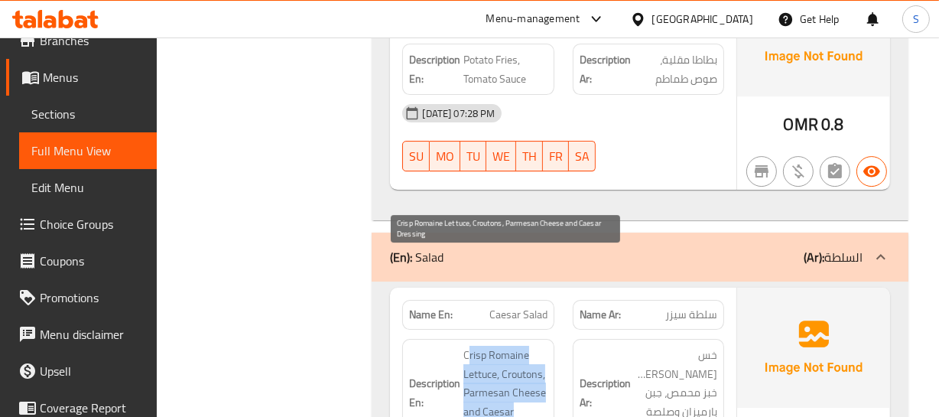
drag, startPoint x: 470, startPoint y: 260, endPoint x: 487, endPoint y: 338, distance: 79.8
click at [487, 346] on span "Crisp Romaine Lettuce, Croutons, Parmesan Cheese and Caesar Dressing" at bounding box center [504, 393] width 83 height 94
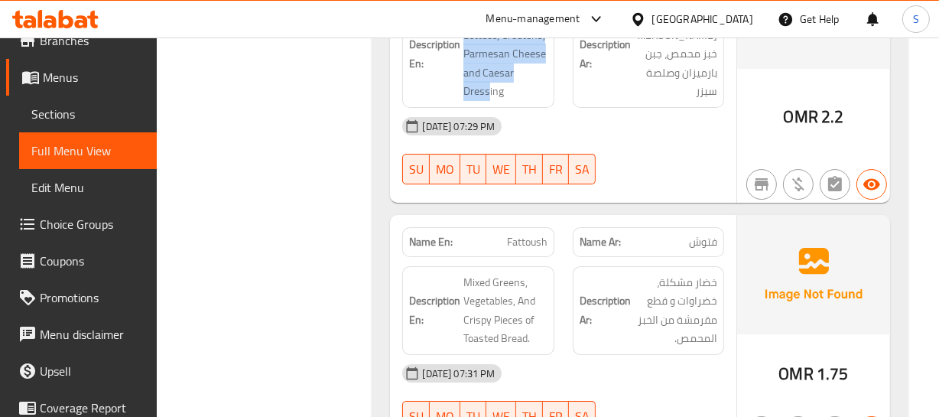
scroll to position [4826, 0]
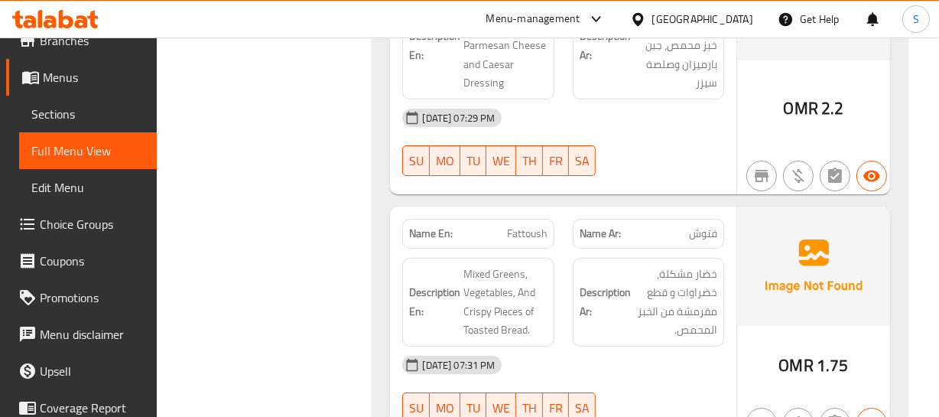
click at [642, 346] on div "29-08-2025 07:31 PM SU MO TU WE TH FR SA" at bounding box center [563, 389] width 340 height 86
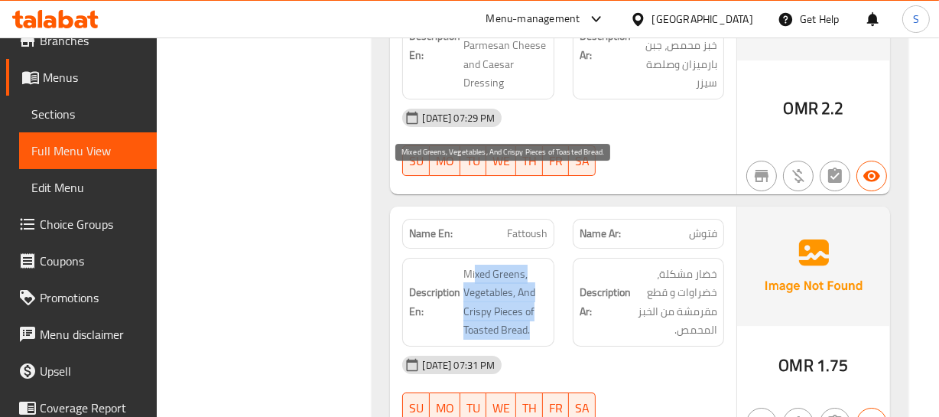
drag, startPoint x: 474, startPoint y: 182, endPoint x: 531, endPoint y: 229, distance: 73.8
click at [531, 265] on span "Mixed Greens, Vegetables, And Crispy Pieces of Toasted Bread." at bounding box center [504, 302] width 83 height 75
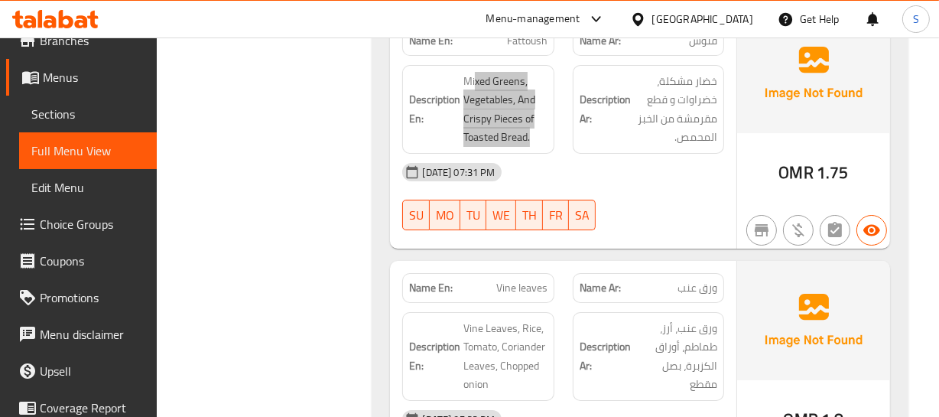
scroll to position [5035, 0]
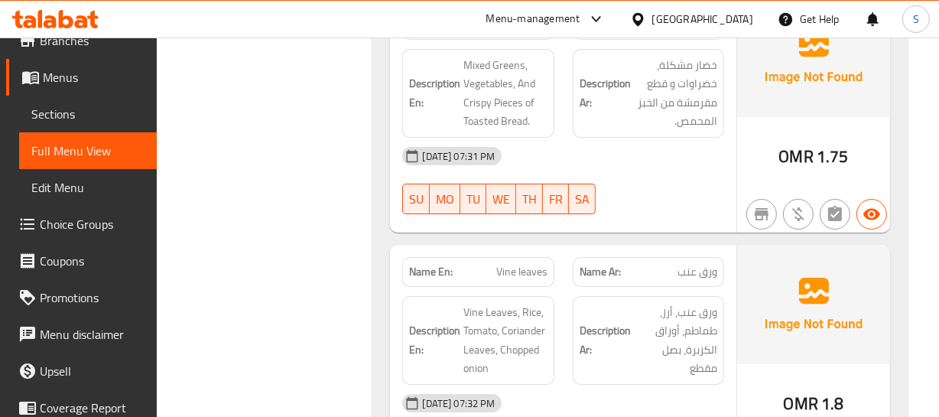
click at [729, 287] on div "Description Ar: ورق عنب، أرز، طماطم، أوراق الكزبرة، بصل مقطع" at bounding box center [649, 340] width 170 height 107
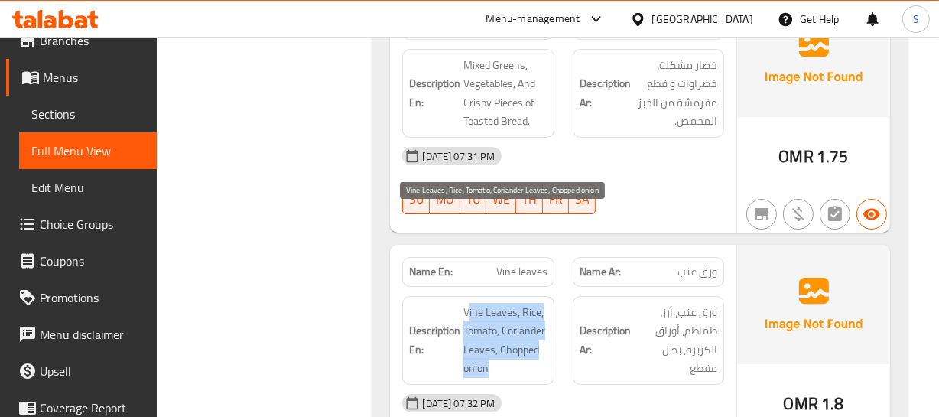
drag, startPoint x: 470, startPoint y: 214, endPoint x: 535, endPoint y: 281, distance: 93.0
click at [534, 303] on span "Vine Leaves, Rice, Tomato, Coriander Leaves, Chopped onion" at bounding box center [504, 340] width 83 height 75
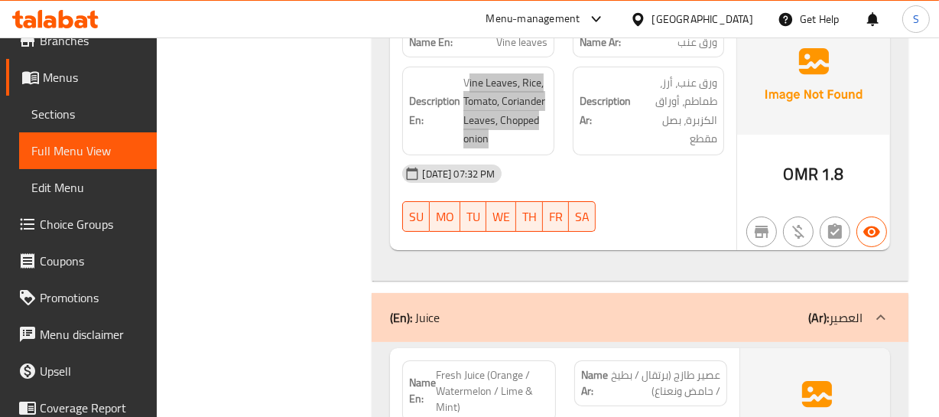
scroll to position [5314, 0]
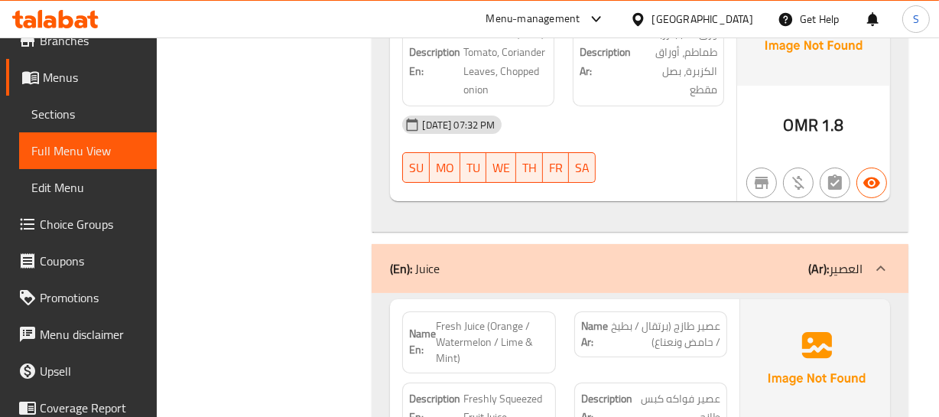
click at [629, 389] on strong "Description Ar:" at bounding box center [608, 407] width 54 height 37
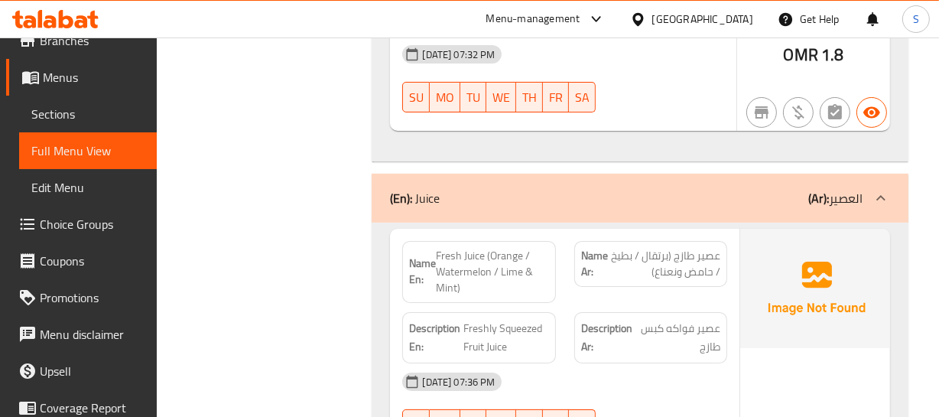
scroll to position [5383, 0]
click at [469, 320] on span "Freshly Squeezed Fruit Juice" at bounding box center [506, 338] width 86 height 37
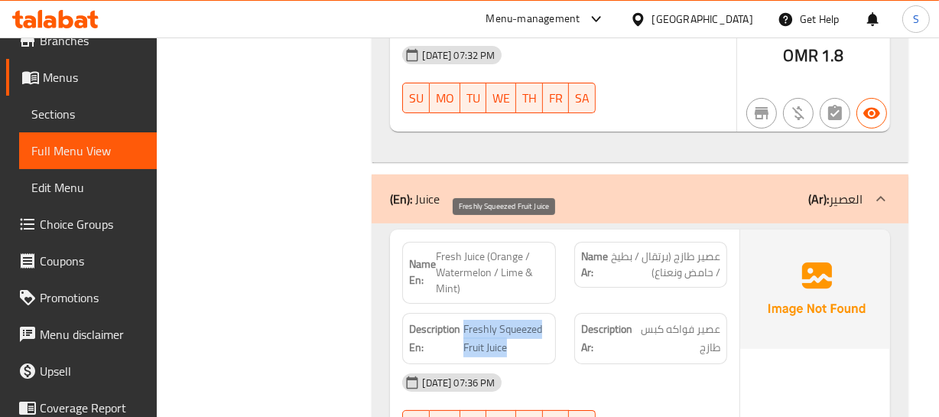
click at [469, 320] on span "Freshly Squeezed Fruit Juice" at bounding box center [506, 338] width 86 height 37
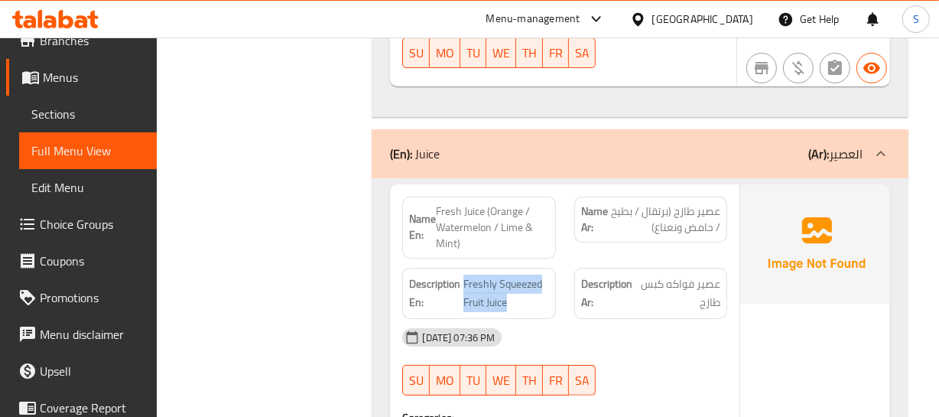
scroll to position [5453, 0]
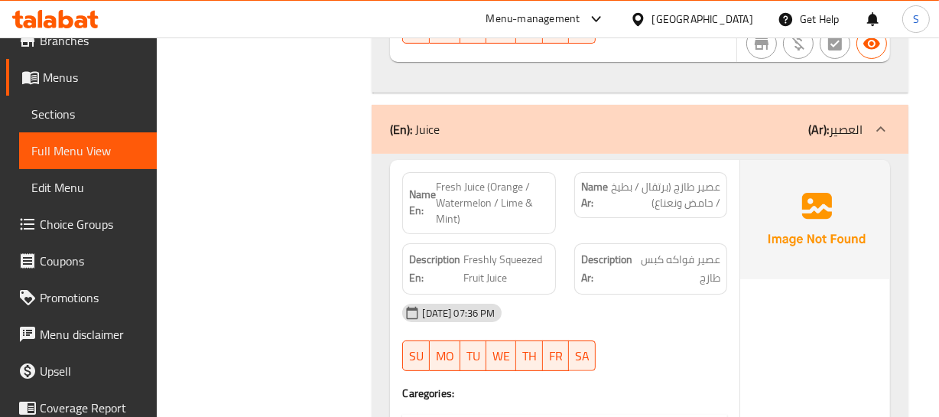
click at [470, 179] on span "Fresh Juice (Orange / Watermelon / Lime & Mint)" at bounding box center [492, 203] width 113 height 48
copy span "Fresh Juice (Orange / Watermelon / Lime & Mint)"
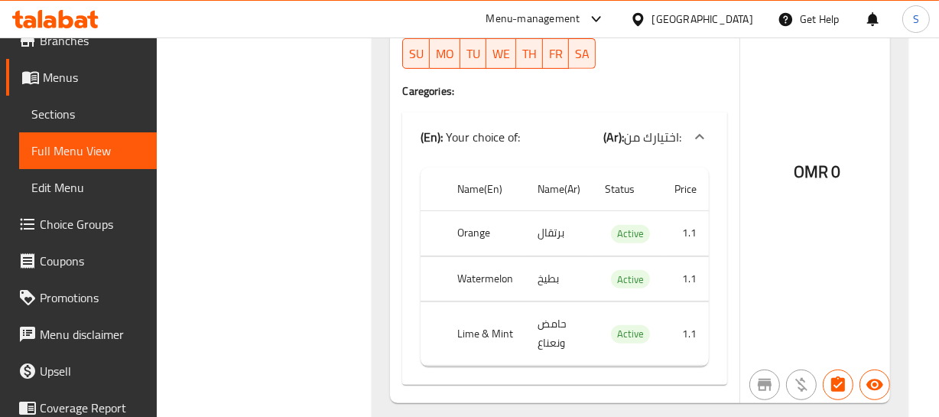
scroll to position [5730, 0]
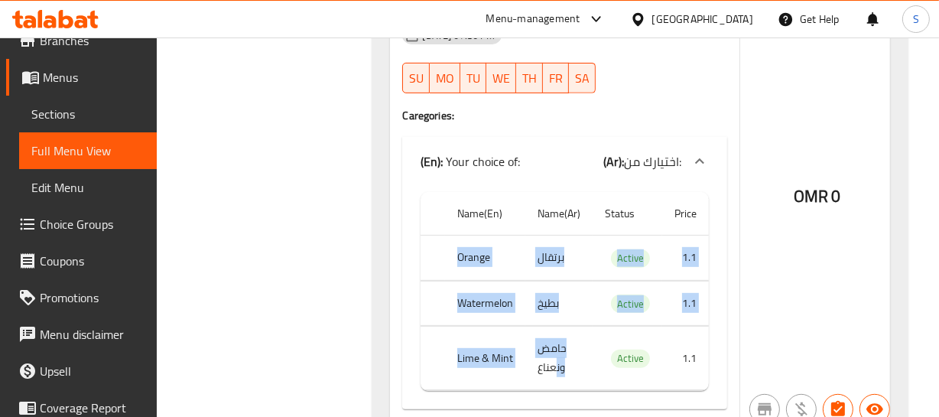
drag, startPoint x: 454, startPoint y: 161, endPoint x: 563, endPoint y: 282, distance: 163.5
click at [563, 282] on tbody "Orange برتقال Active 1.1 Watermelon بطيخ Active 1.1 Lime & Mint حامض ونعناع Act…" at bounding box center [565, 313] width 288 height 155
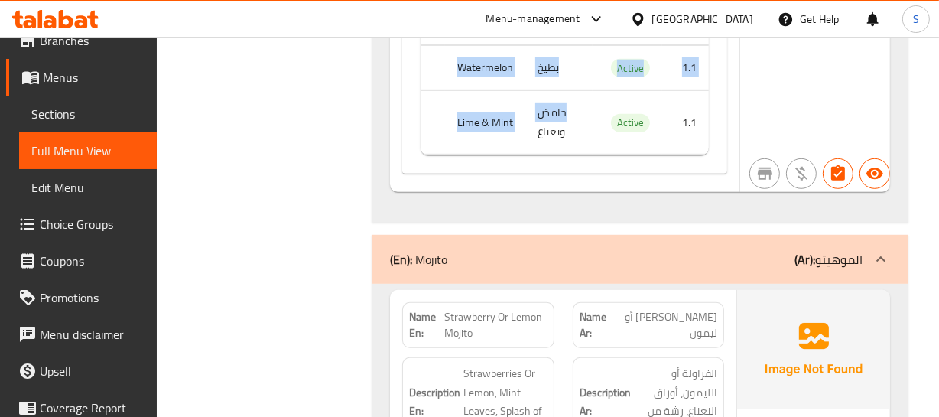
scroll to position [6009, 0]
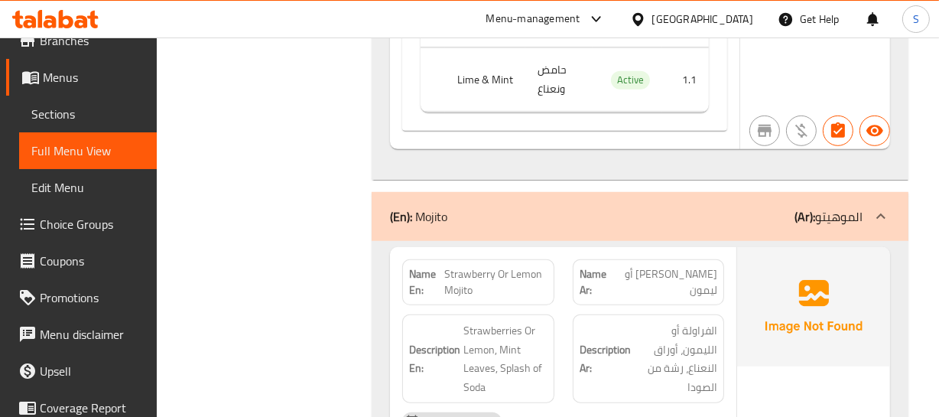
click at [458, 266] on span "Strawberry Or Lemon Mojito" at bounding box center [495, 282] width 103 height 32
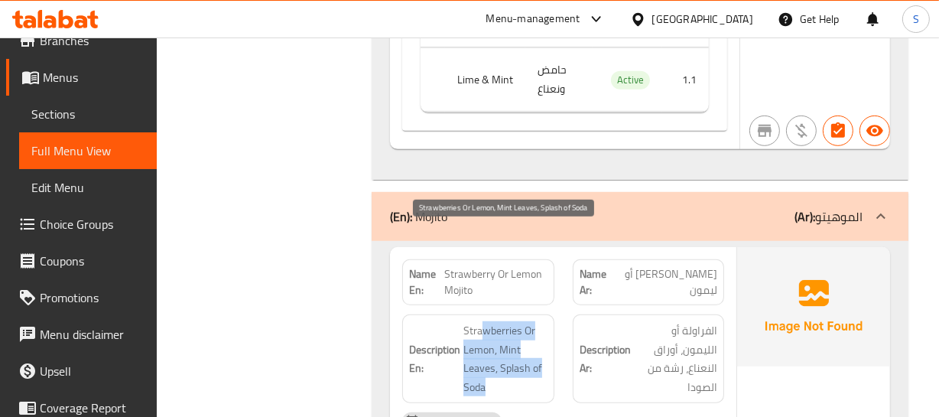
drag, startPoint x: 480, startPoint y: 234, endPoint x: 528, endPoint y: 282, distance: 68.1
click at [531, 321] on span "Strawberries Or Lemon, Mint Leaves, Splash of Soda" at bounding box center [504, 358] width 83 height 75
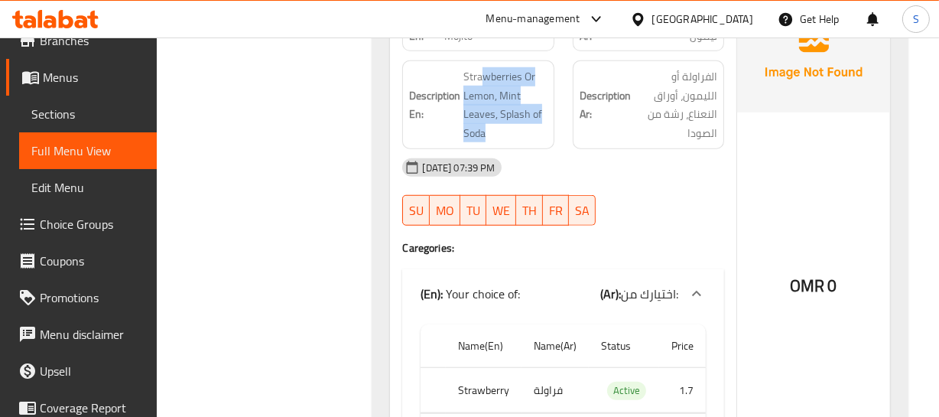
scroll to position [6286, 0]
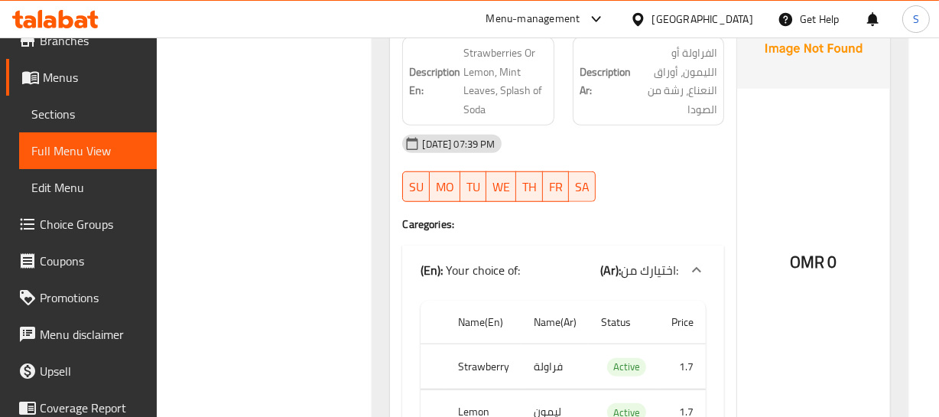
click at [541, 344] on td "فراولة" at bounding box center [555, 366] width 67 height 45
click at [548, 389] on td "ليمون" at bounding box center [555, 411] width 67 height 45
click at [551, 389] on td "ليمون" at bounding box center [555, 411] width 67 height 45
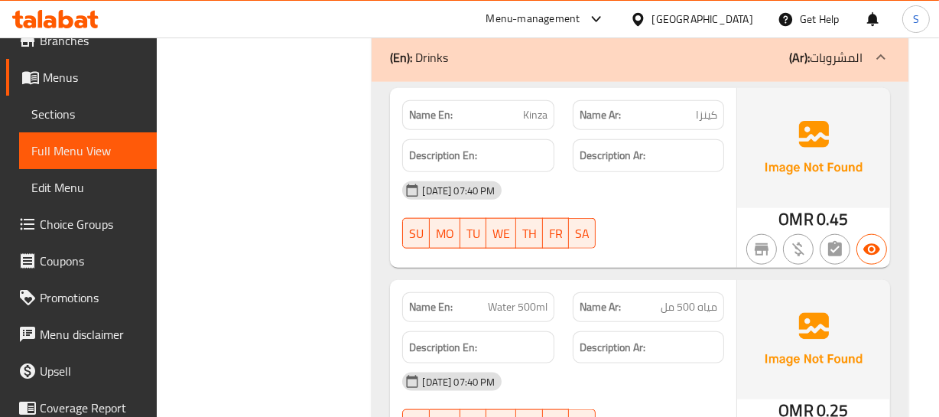
scroll to position [6774, 0]
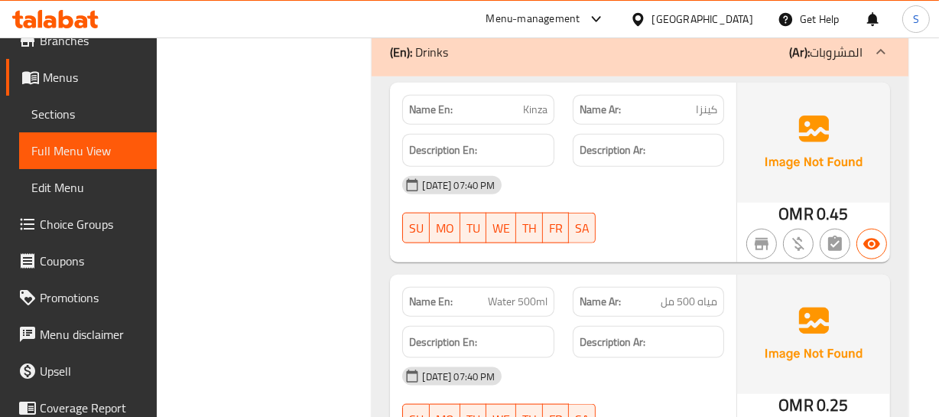
drag, startPoint x: 489, startPoint y: 217, endPoint x: 476, endPoint y: 220, distance: 12.6
click at [476, 287] on div "Name En: Water 500ml" at bounding box center [477, 302] width 151 height 30
click at [679, 294] on span "مياه 500 مل" at bounding box center [689, 302] width 57 height 16
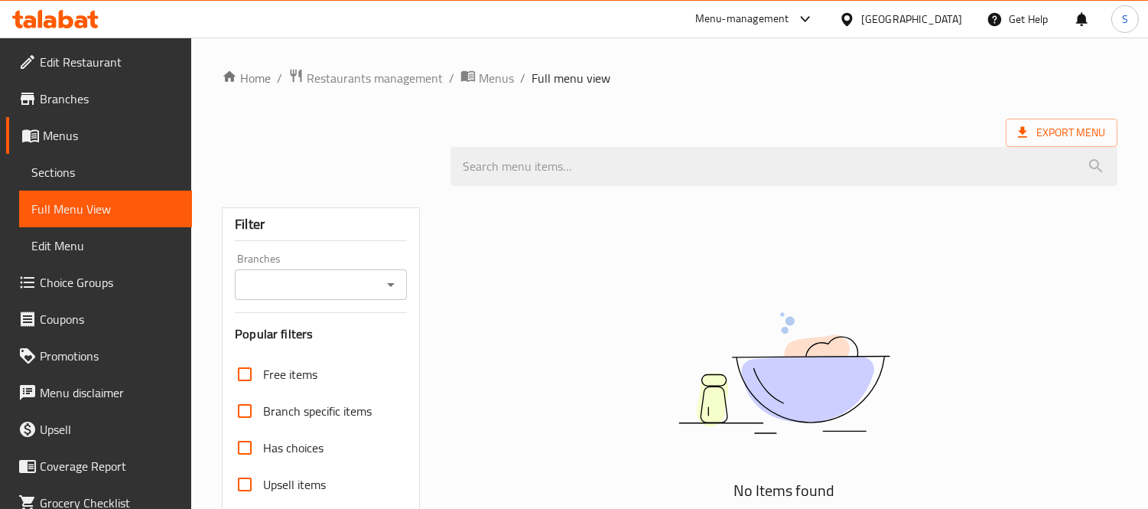
click at [88, 157] on link "Sections" at bounding box center [105, 172] width 173 height 37
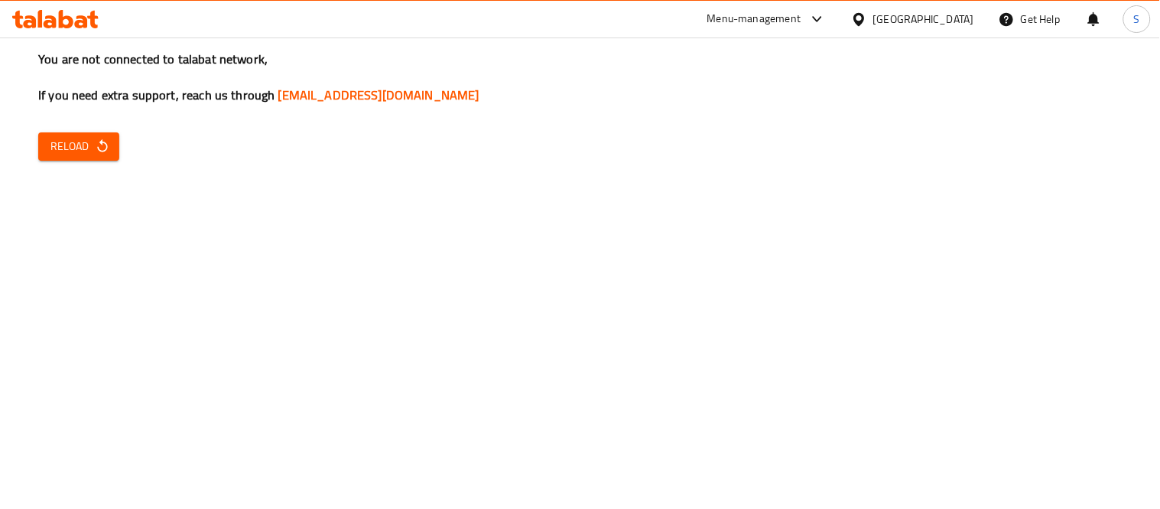
click at [85, 140] on span "Reload" at bounding box center [78, 146] width 57 height 19
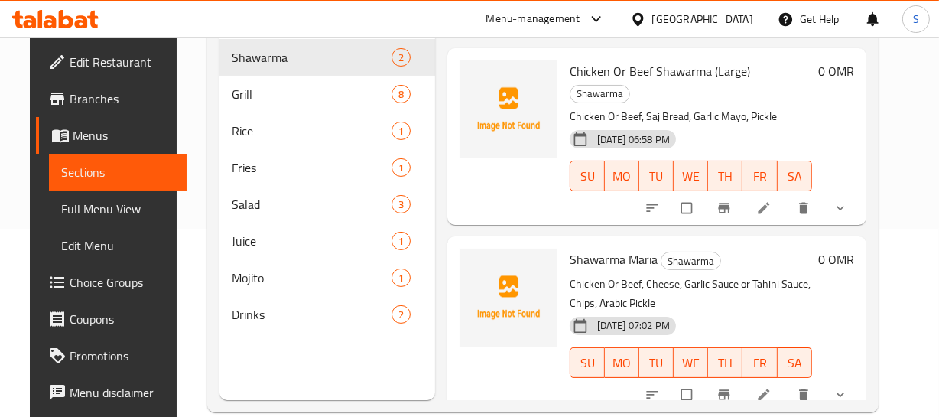
scroll to position [208, 0]
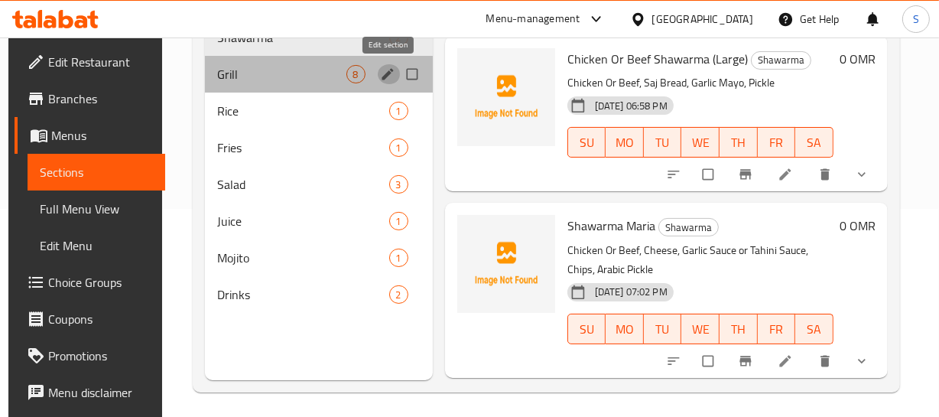
click at [389, 73] on icon "edit" at bounding box center [387, 73] width 11 height 11
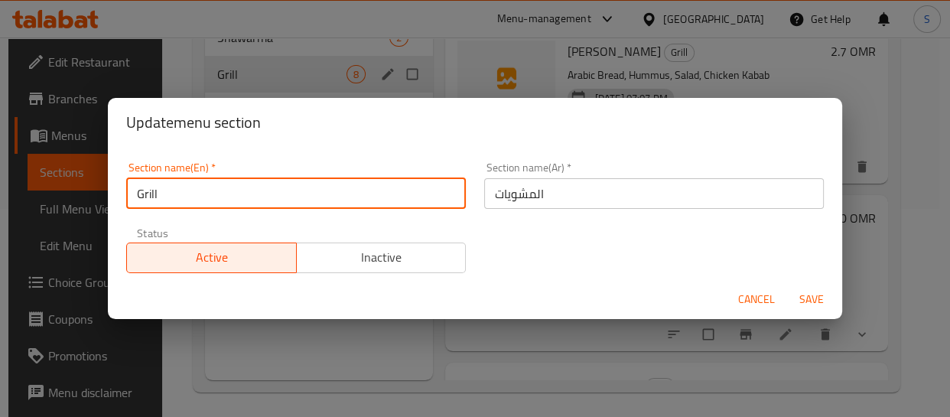
click at [215, 195] on input "Grill" at bounding box center [296, 193] width 340 height 31
click at [558, 193] on input "المشويات" at bounding box center [654, 193] width 340 height 31
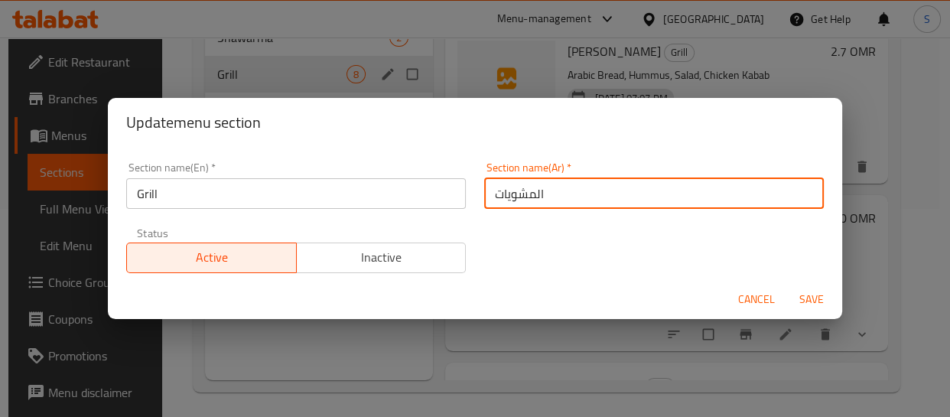
click at [558, 193] on input "المشويات" at bounding box center [654, 193] width 340 height 31
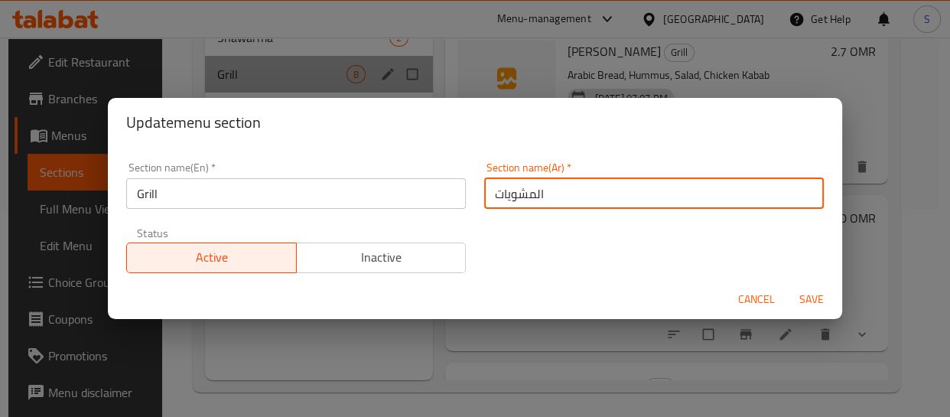
click at [558, 193] on input "المشويات" at bounding box center [654, 193] width 340 height 31
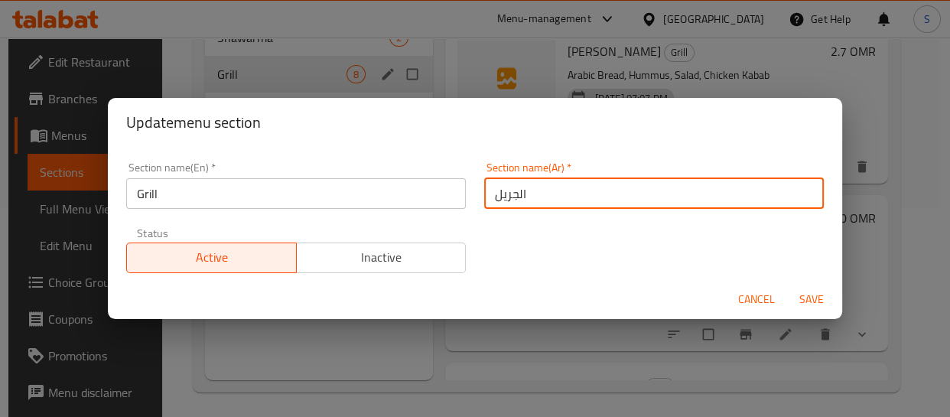
type input "الجريل"
click at [787, 285] on button "Save" at bounding box center [811, 299] width 49 height 28
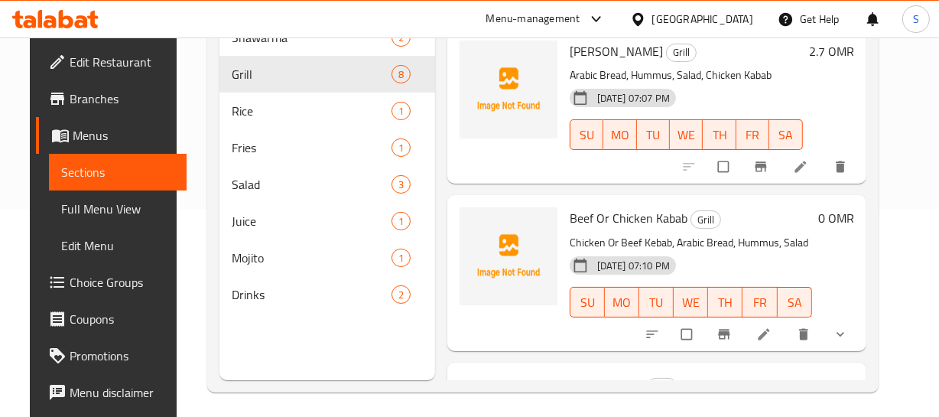
click at [701, 229] on div "Beef Or Chicken Kabab Grill Chicken Or Beef Kebab, Arabic Bread, Hummus, Salad …" at bounding box center [691, 272] width 255 height 143
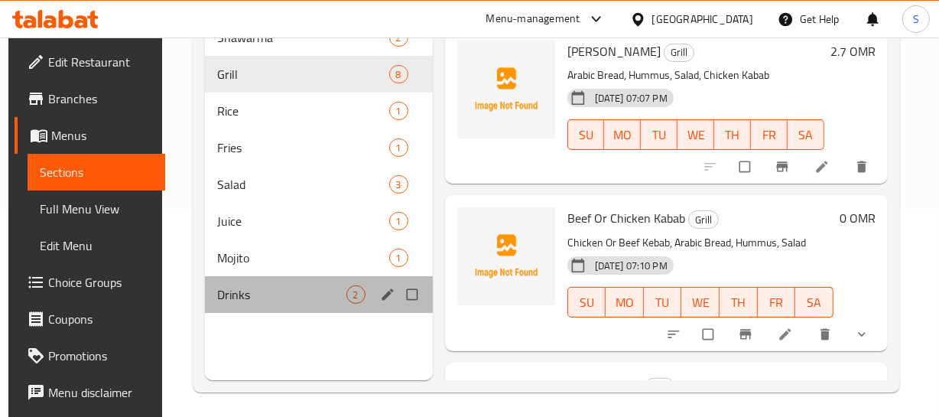
click at [255, 281] on div "Drinks 2" at bounding box center [319, 294] width 228 height 37
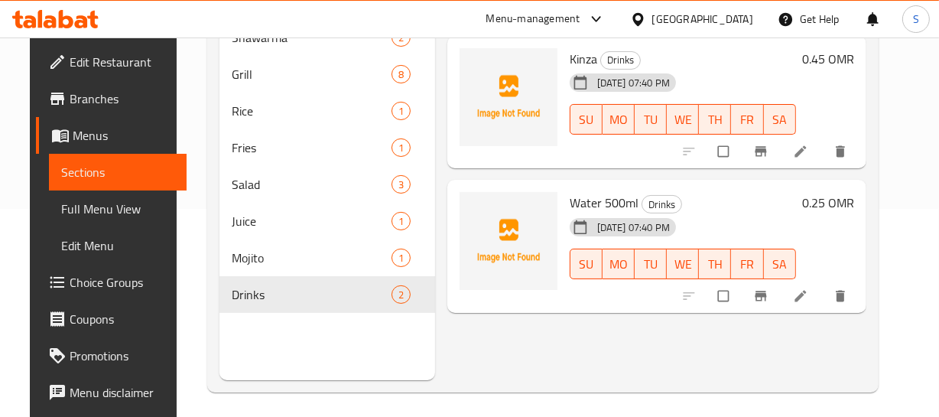
click at [771, 238] on div "29-08-2025 07:40 PM SU MO TU WE TH FR SA" at bounding box center [683, 253] width 239 height 83
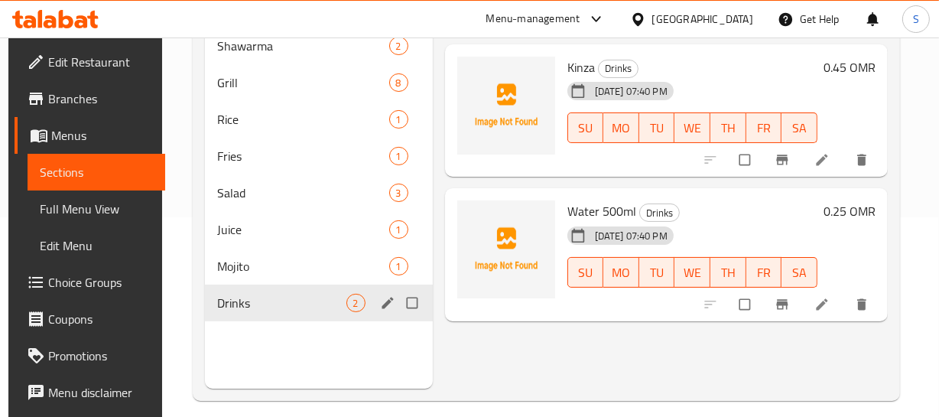
scroll to position [214, 0]
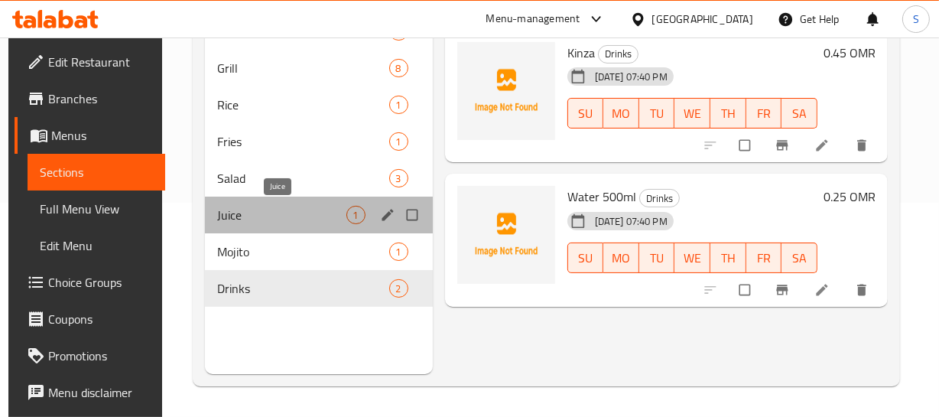
click at [260, 215] on span "Juice" at bounding box center [281, 215] width 128 height 18
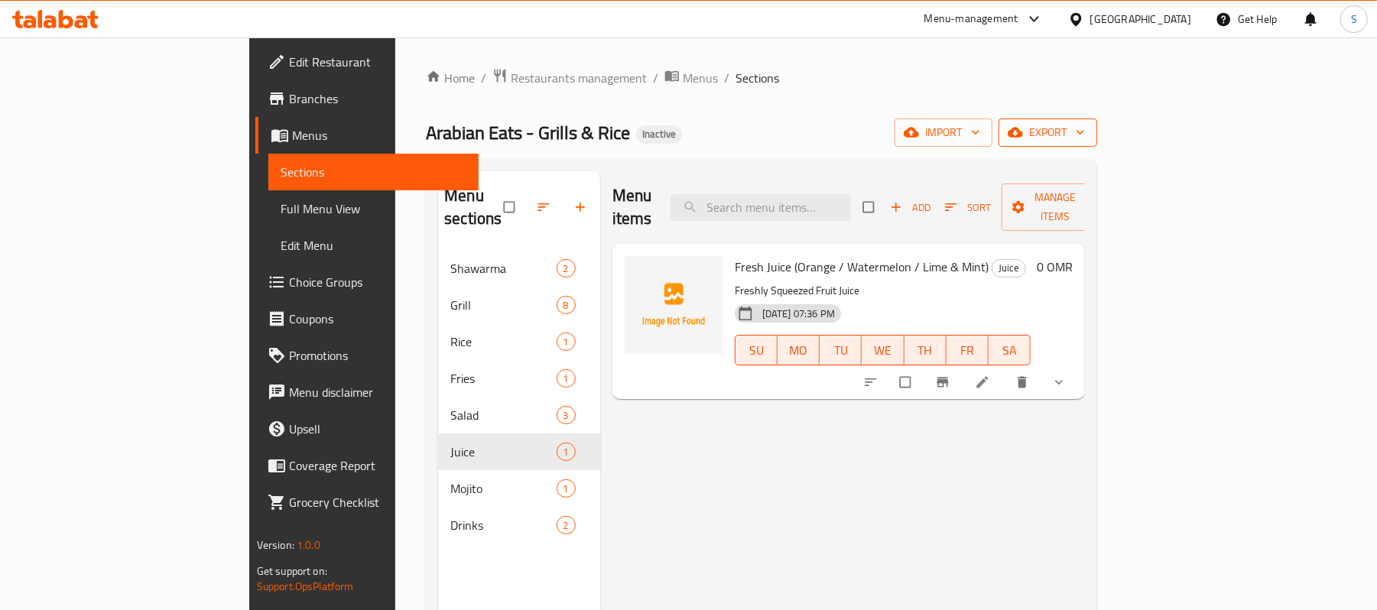
click at [949, 132] on span "export" at bounding box center [1048, 132] width 74 height 19
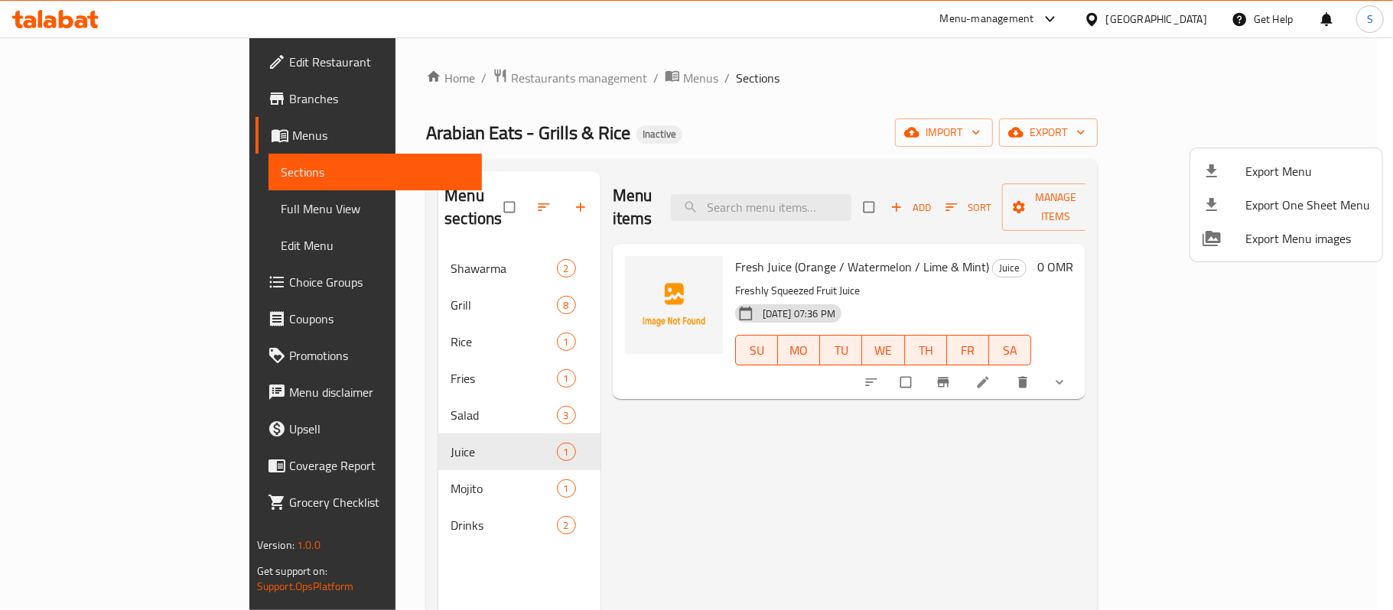
click at [949, 167] on span "Export Menu" at bounding box center [1307, 171] width 125 height 18
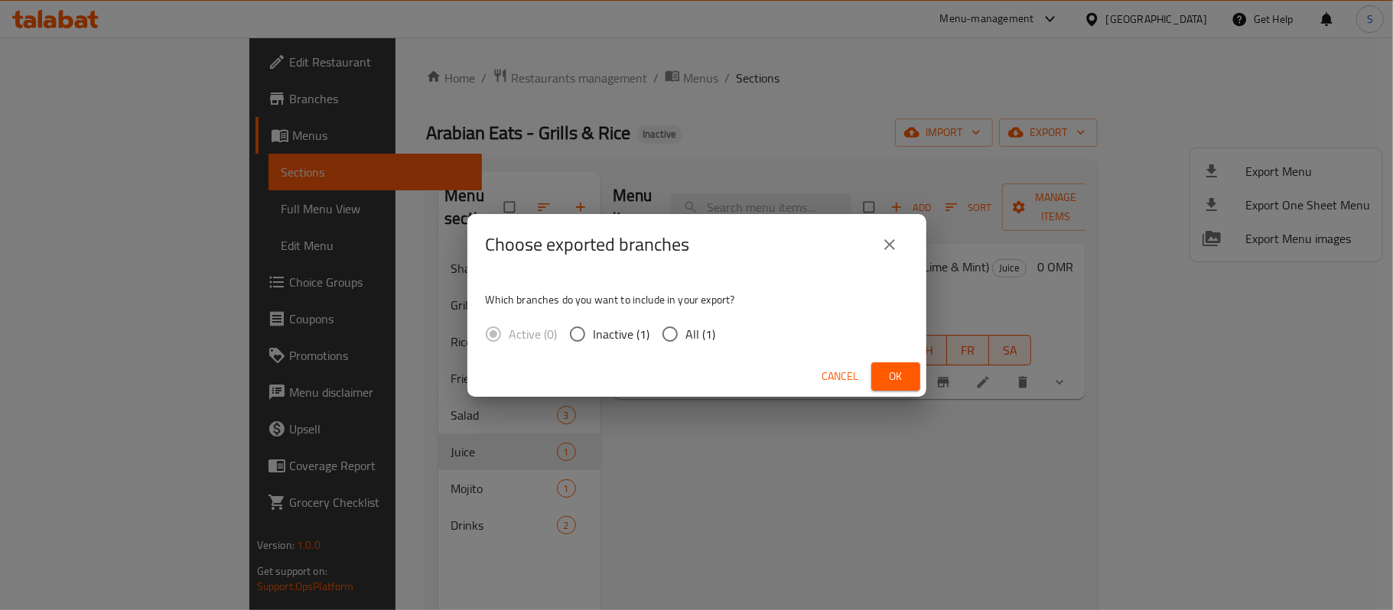
click at [691, 332] on span "All (1)" at bounding box center [701, 334] width 30 height 18
click at [686, 332] on input "All (1)" at bounding box center [670, 334] width 32 height 32
radio input "true"
click at [881, 381] on button "Ok" at bounding box center [895, 377] width 49 height 28
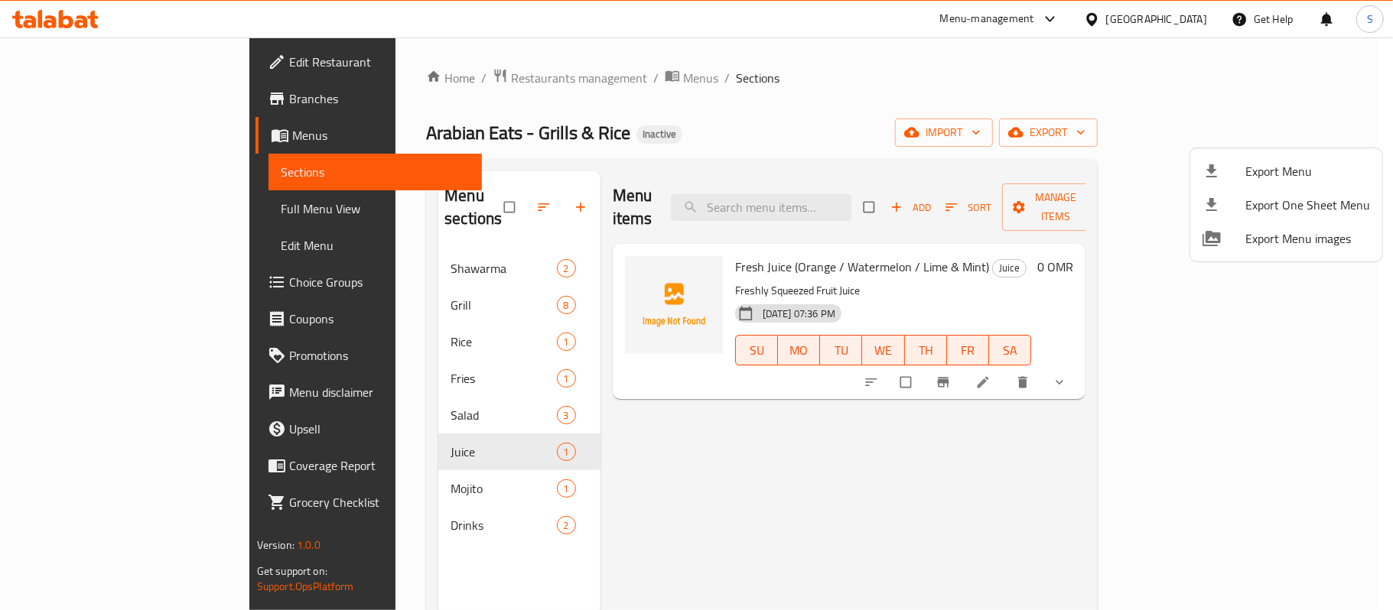
click at [838, 122] on div at bounding box center [696, 305] width 1393 height 610
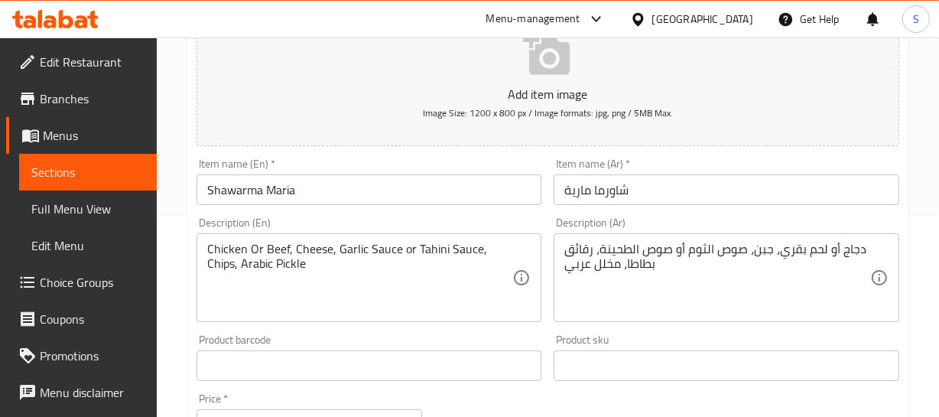
scroll to position [208, 0]
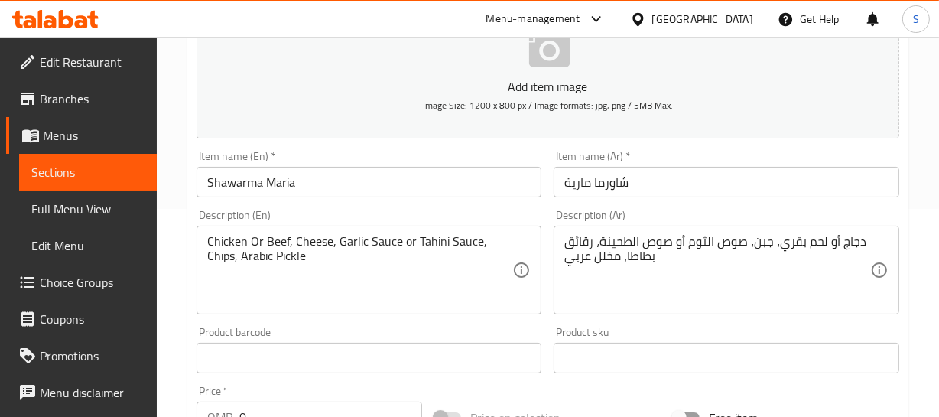
click at [699, 184] on input "شاورما مارية" at bounding box center [727, 182] width 346 height 31
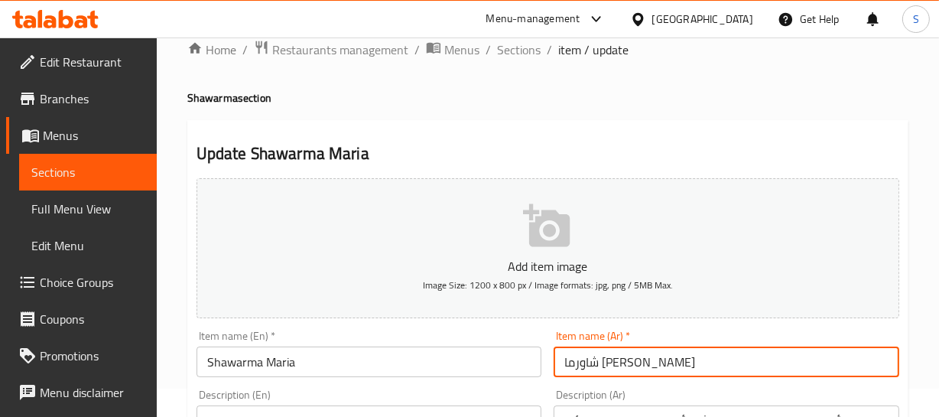
scroll to position [0, 0]
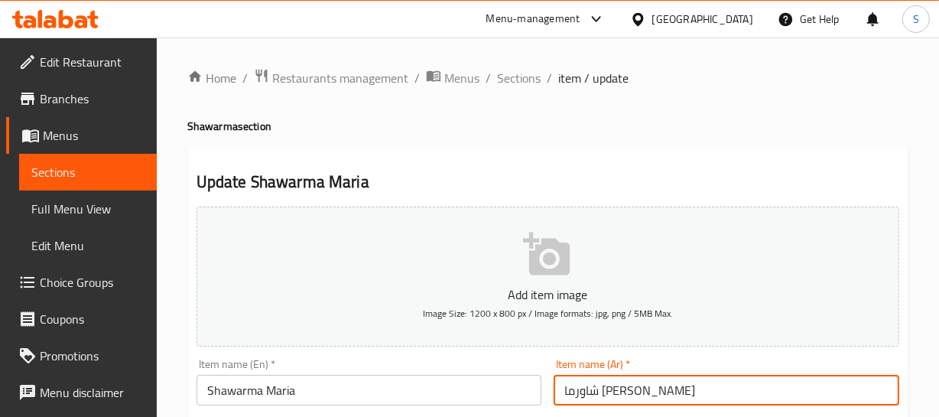
type input "شاورما ماريا"
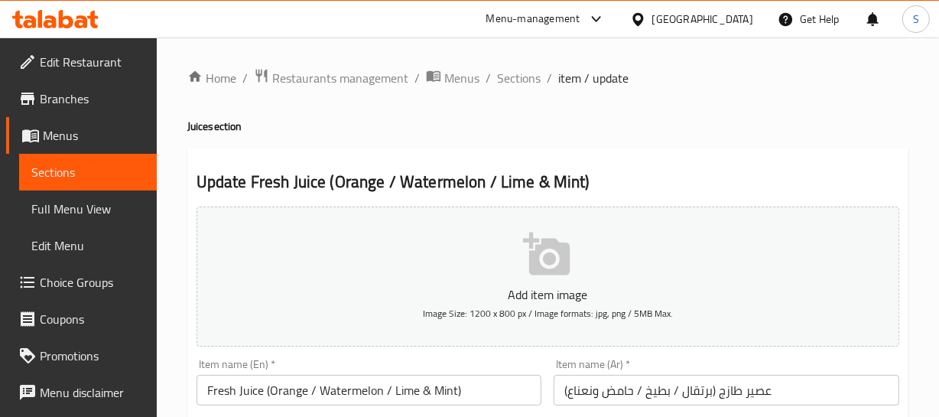
scroll to position [138, 0]
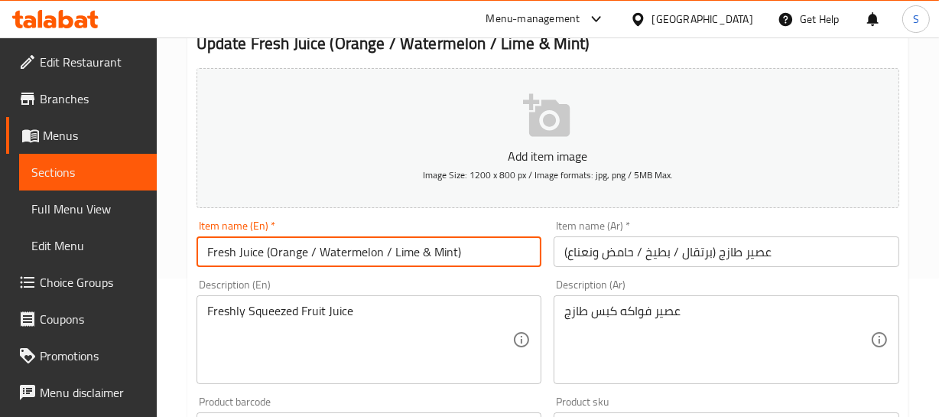
drag, startPoint x: 261, startPoint y: 246, endPoint x: 554, endPoint y: 257, distance: 293.1
click at [535, 249] on input "Fresh Juice (Orange / Watermelon / Lime & Mint)" at bounding box center [370, 251] width 346 height 31
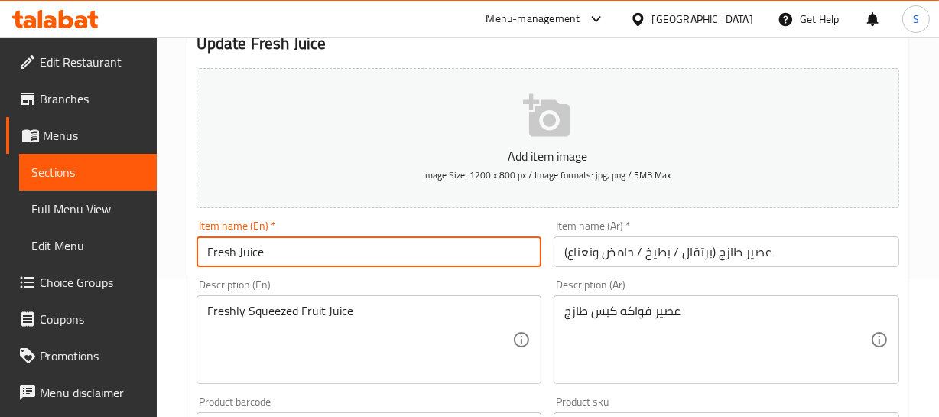
type input "Fresh Juice"
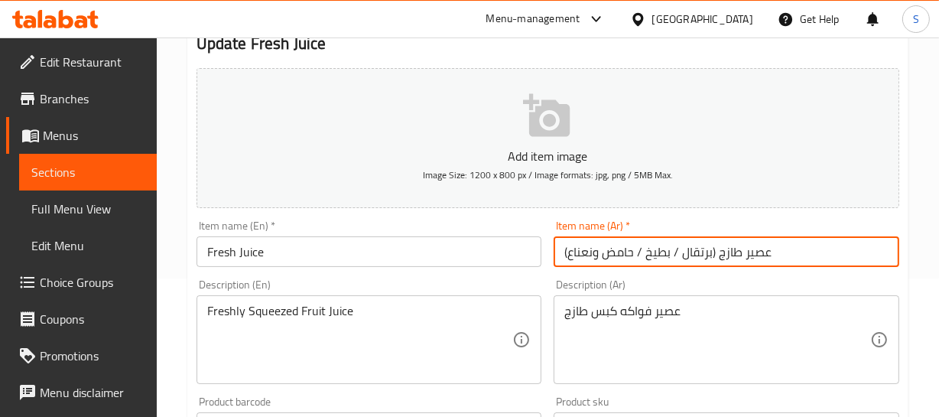
drag, startPoint x: 718, startPoint y: 255, endPoint x: 350, endPoint y: 262, distance: 367.9
click at [353, 259] on div "Add item image Image Size: 1200 x 800 px / Image formats: jpg, png / 5MB Max. I…" at bounding box center [547, 391] width 715 height 659
type input "عصير طازج"
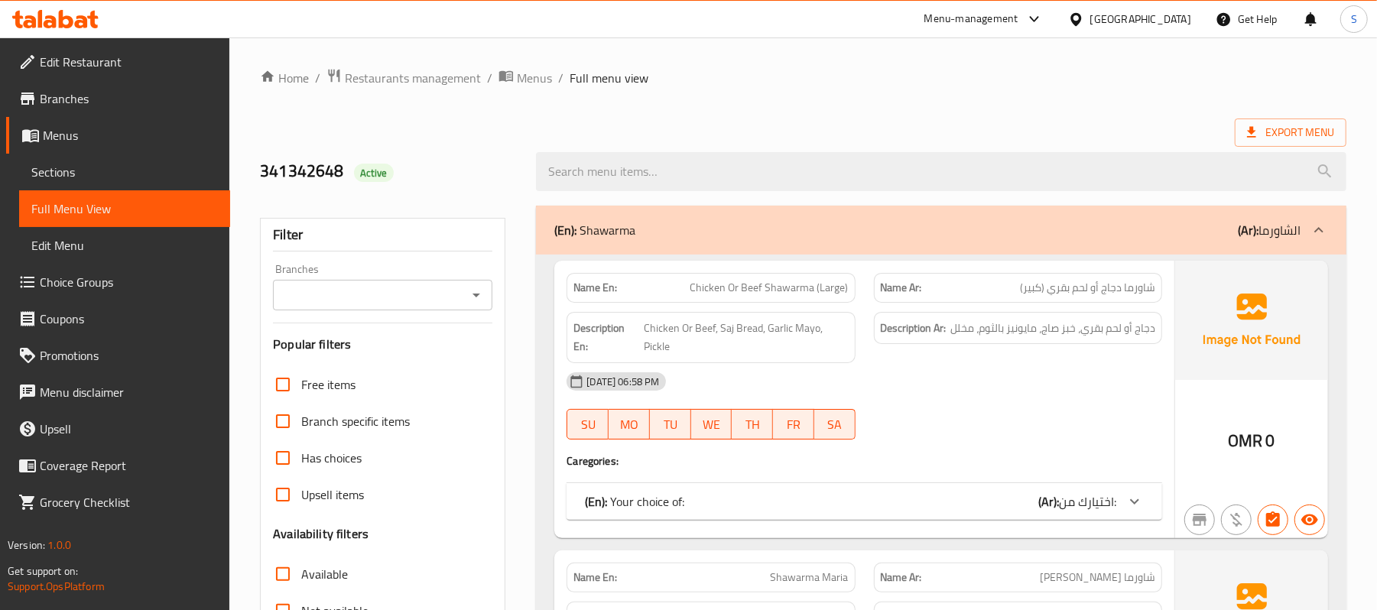
click at [938, 81] on ol "Home / Restaurants management / Menus / Full menu view" at bounding box center [803, 78] width 1087 height 20
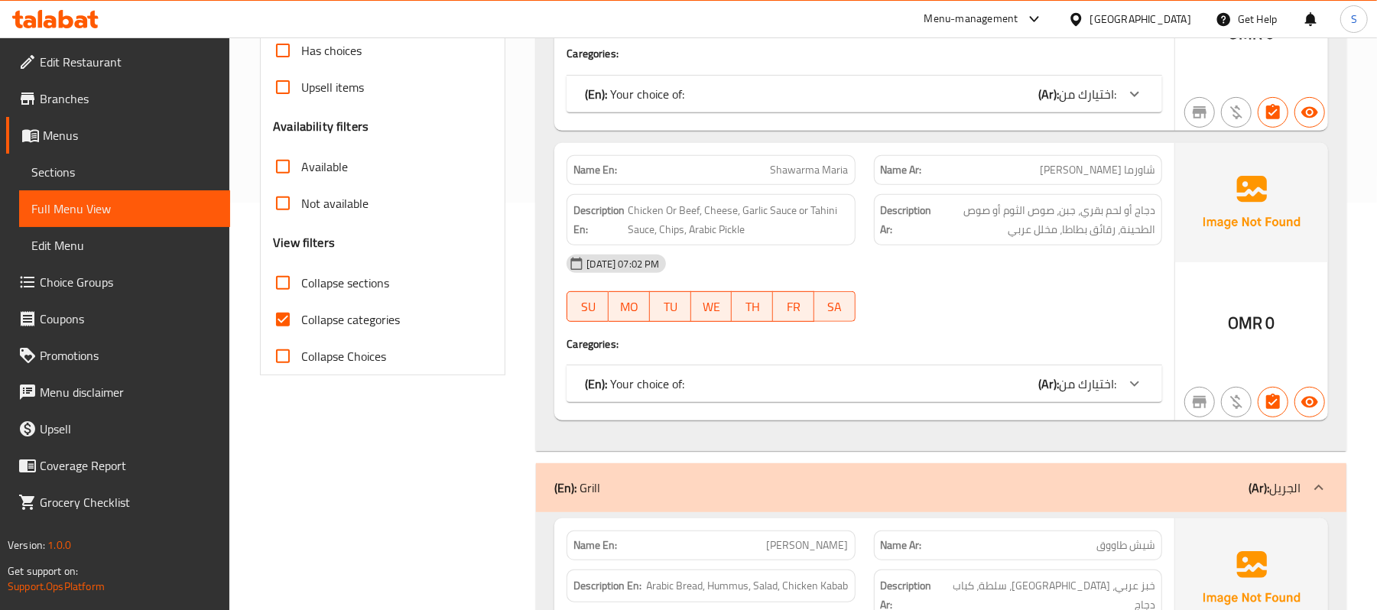
drag, startPoint x: 387, startPoint y: 294, endPoint x: 374, endPoint y: 315, distance: 24.4
click at [386, 292] on span "Collapse sections" at bounding box center [345, 283] width 88 height 18
click at [301, 294] on input "Collapse sections" at bounding box center [283, 283] width 37 height 37
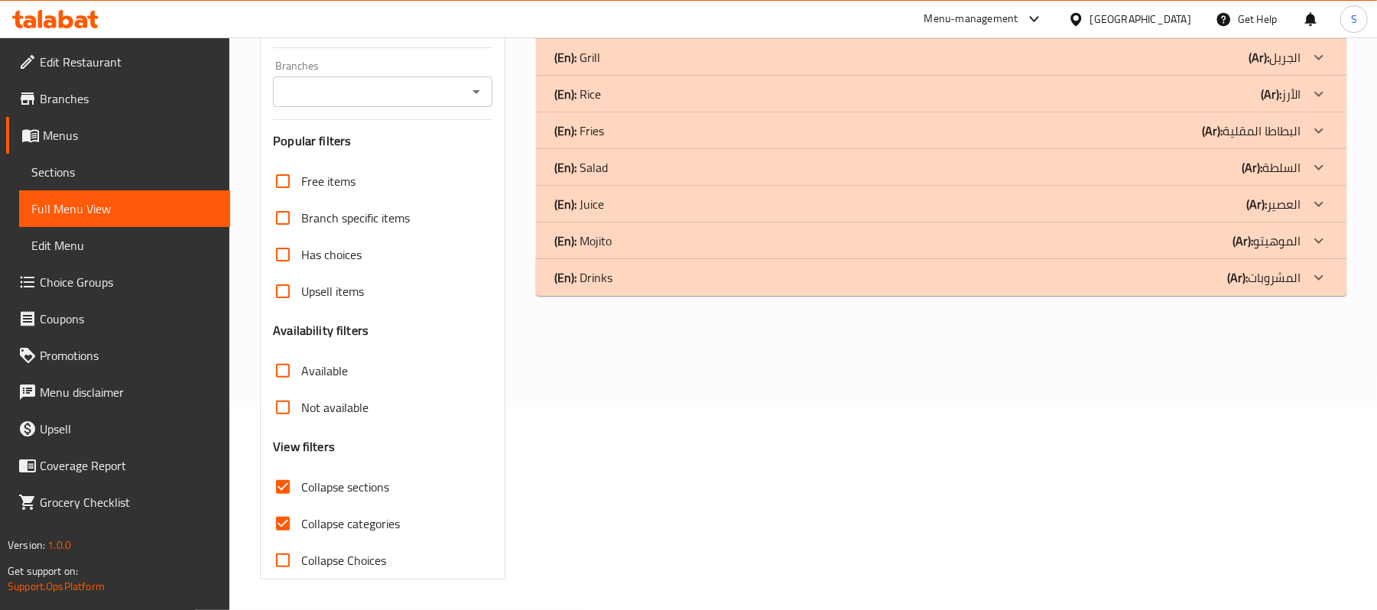
scroll to position [205, 0]
click at [359, 322] on h3 "Availability filters" at bounding box center [321, 331] width 96 height 18
drag, startPoint x: 316, startPoint y: 496, endPoint x: 324, endPoint y: 521, distance: 26.6
click at [316, 416] on span "Collapse sections" at bounding box center [345, 487] width 88 height 18
click at [301, 416] on input "Collapse sections" at bounding box center [283, 487] width 37 height 37
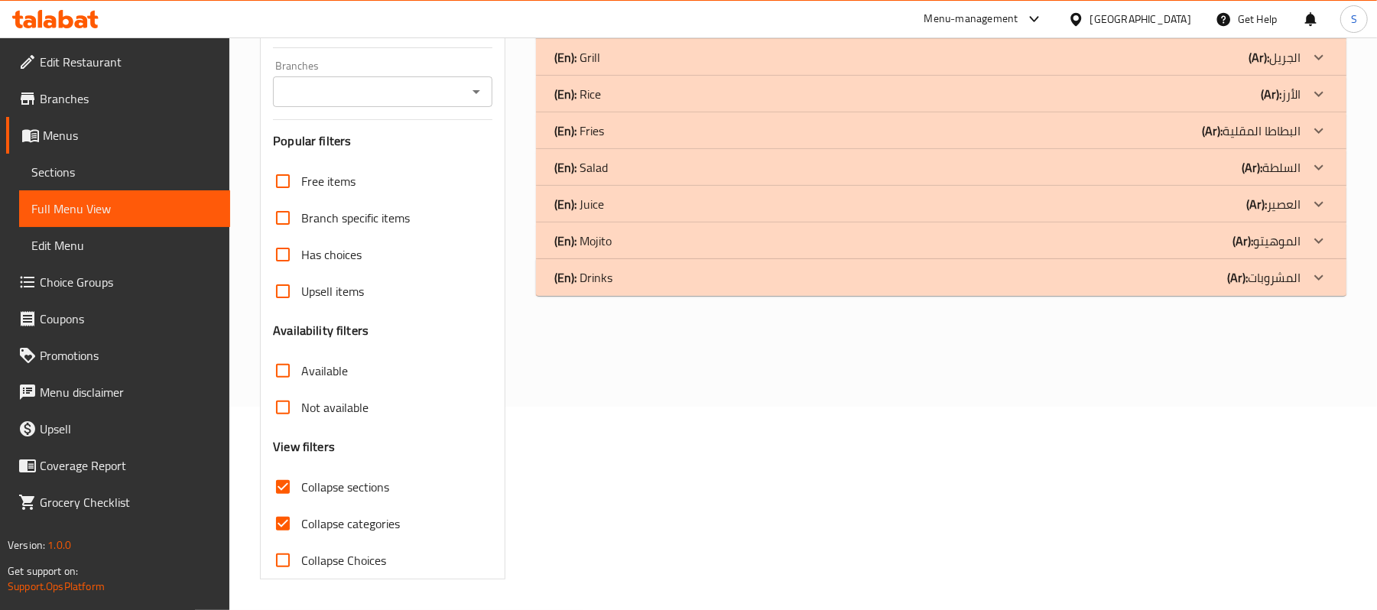
checkbox input "false"
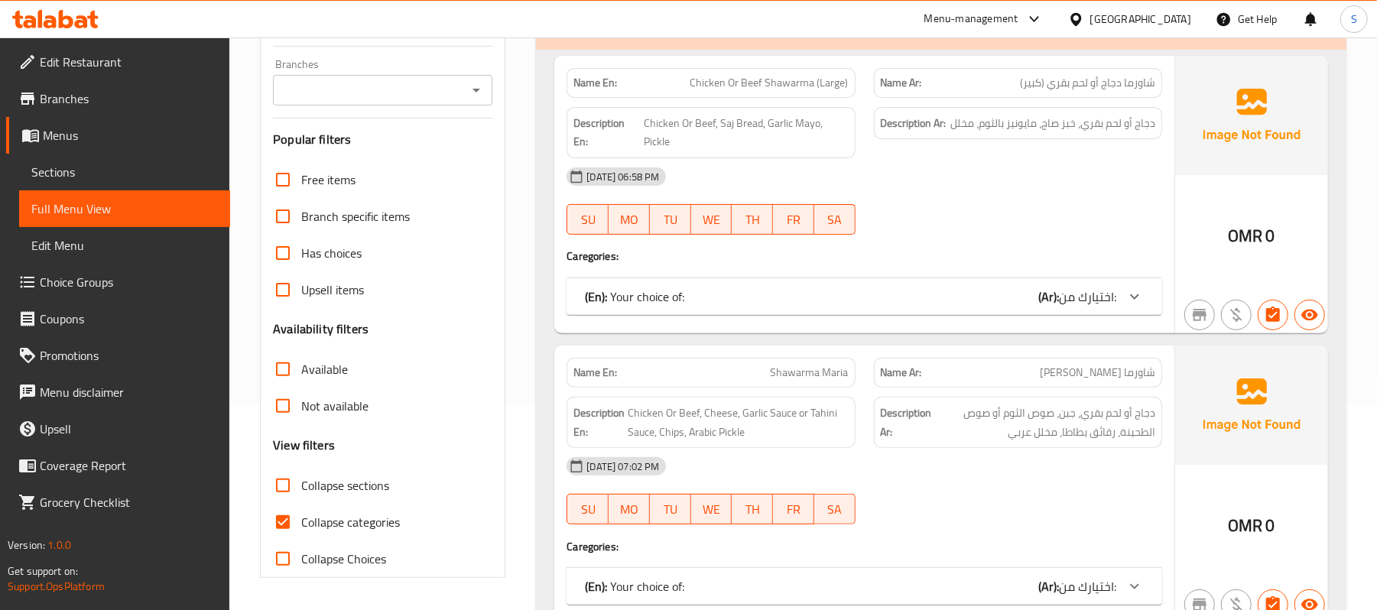
click at [320, 416] on span "Collapse categories" at bounding box center [350, 522] width 99 height 18
click at [301, 416] on input "Collapse categories" at bounding box center [283, 522] width 37 height 37
checkbox input "false"
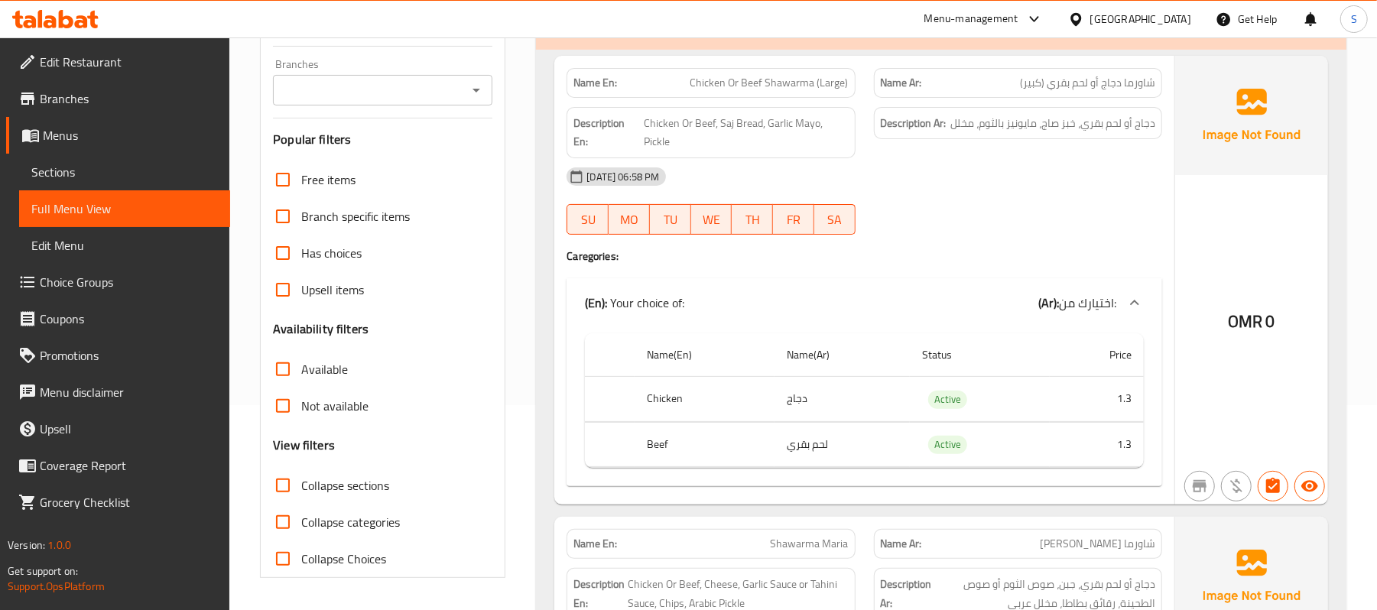
click at [921, 236] on div at bounding box center [1018, 235] width 307 height 18
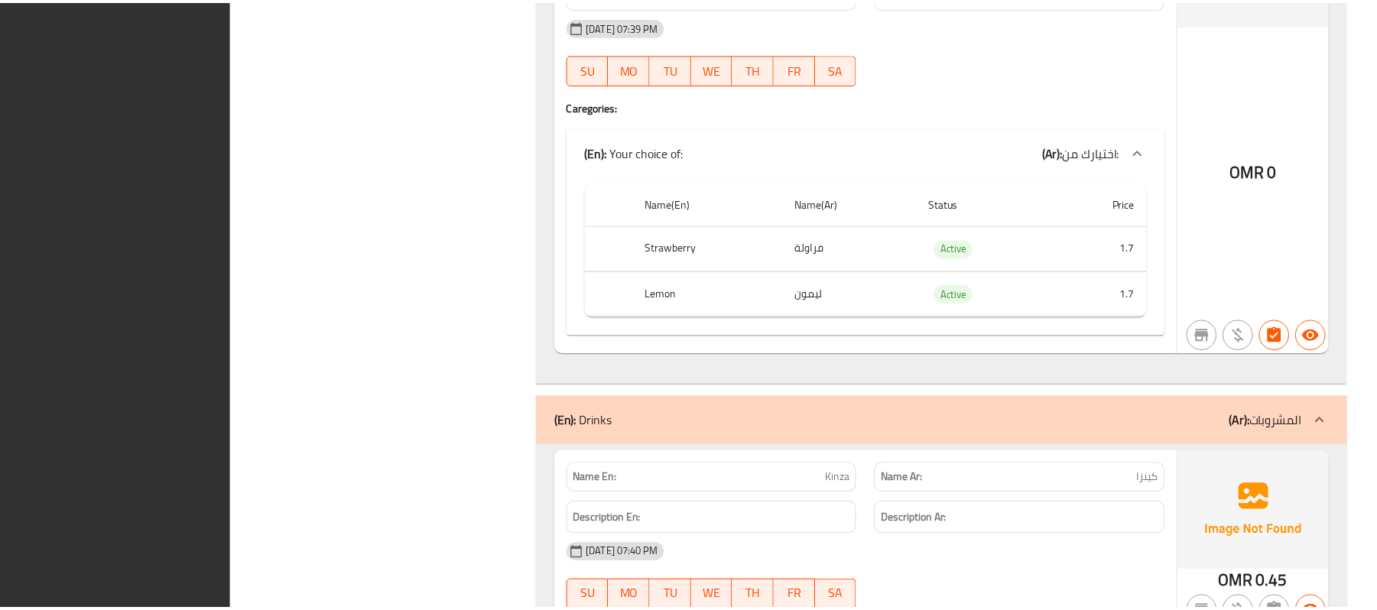
scroll to position [5716, 0]
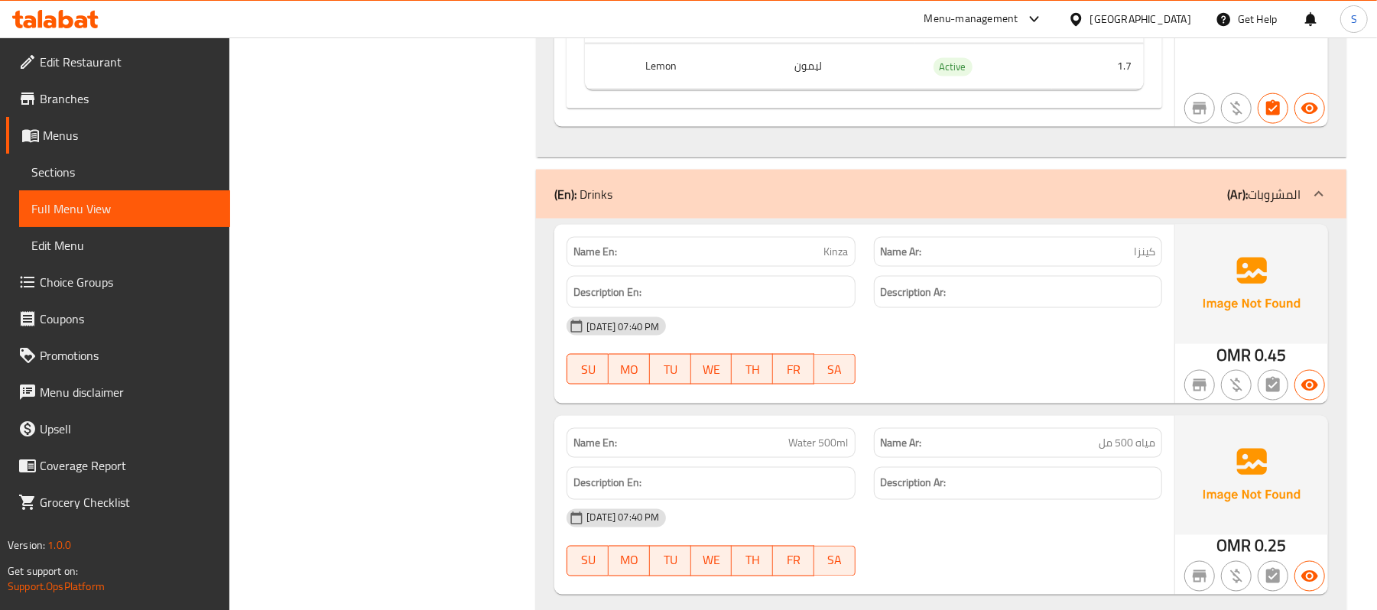
click at [639, 359] on span "MO" at bounding box center [629, 370] width 29 height 22
